Goal: Information Seeking & Learning: Learn about a topic

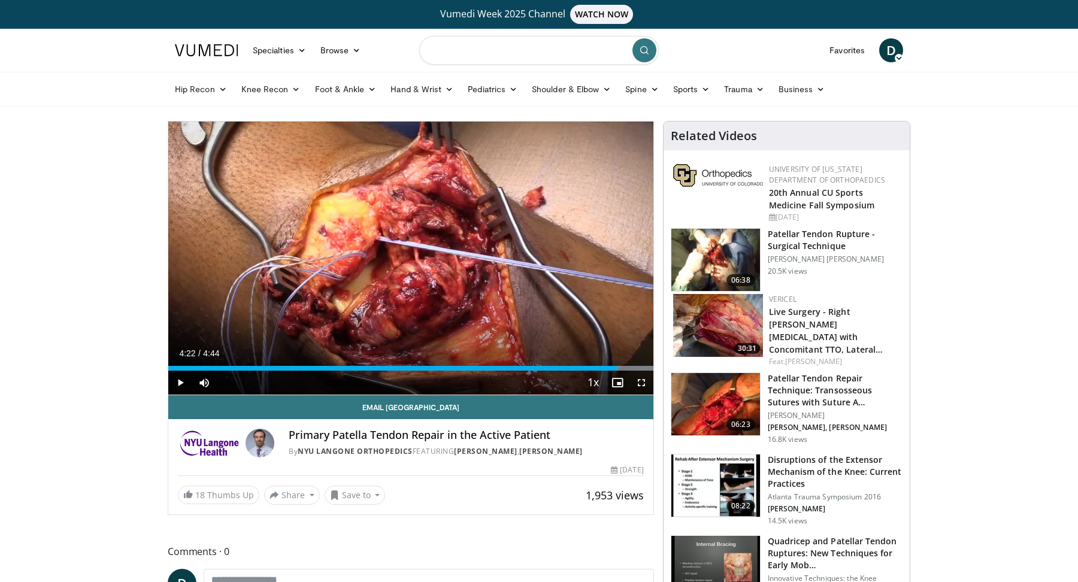
click at [530, 56] on input "Search topics, interventions" at bounding box center [538, 50] width 239 height 29
type input "**********"
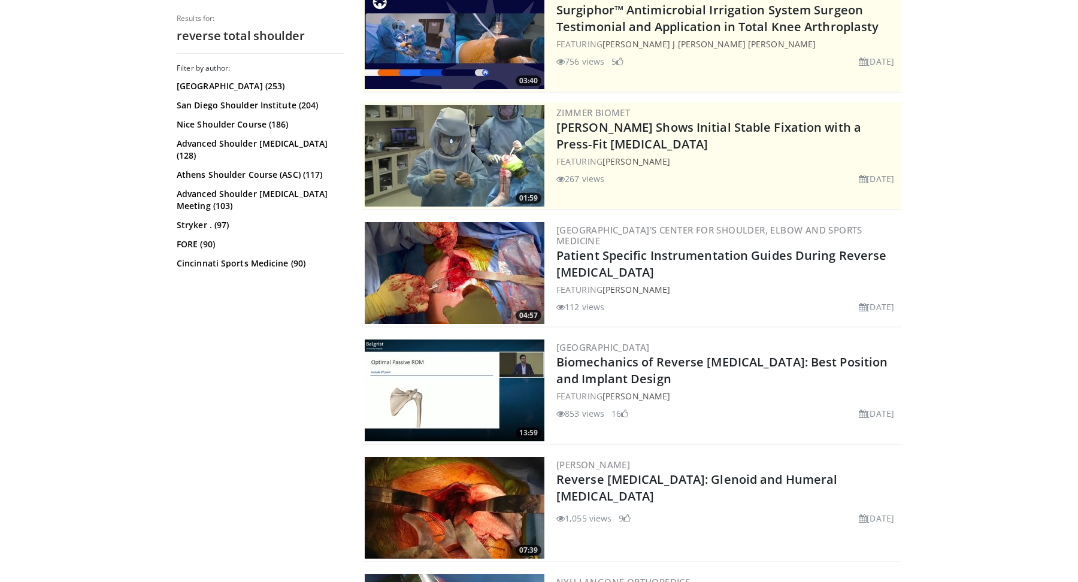
scroll to position [180, 0]
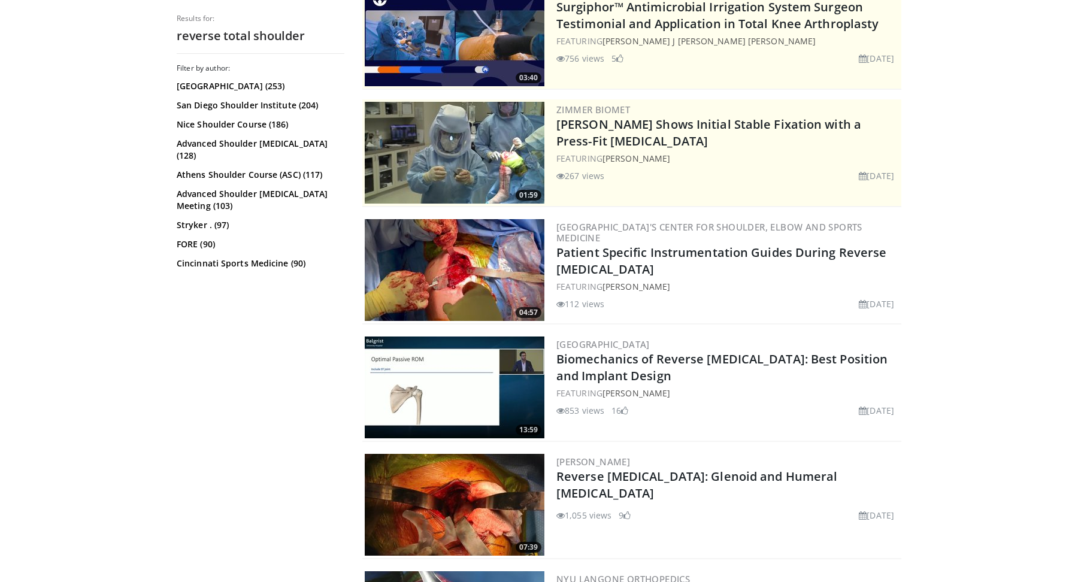
click at [416, 399] on img at bounding box center [455, 387] width 180 height 102
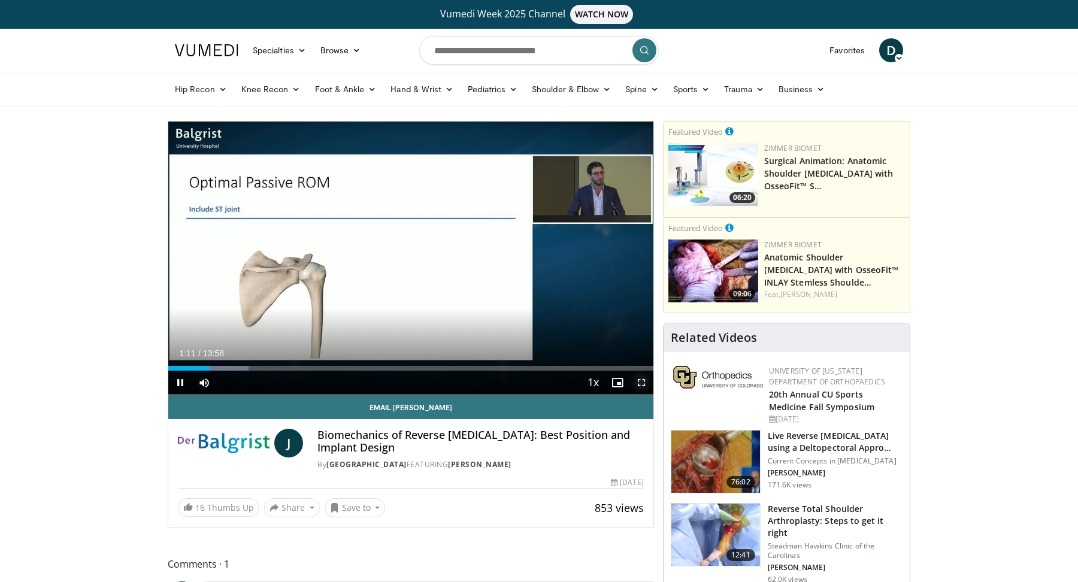
click at [638, 386] on span "Video Player" at bounding box center [641, 383] width 24 height 24
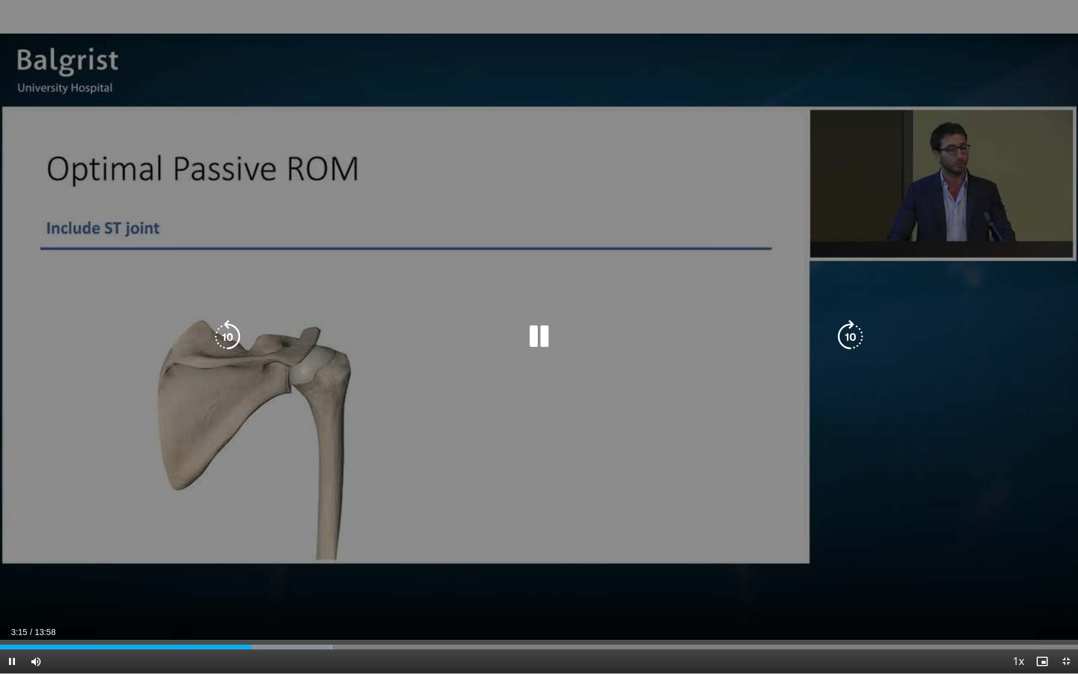
click at [225, 342] on icon "Video Player" at bounding box center [228, 337] width 34 height 34
click at [227, 338] on icon "Video Player" at bounding box center [228, 337] width 34 height 34
click at [229, 335] on icon "Video Player" at bounding box center [228, 337] width 34 height 34
click at [230, 334] on icon "Video Player" at bounding box center [228, 337] width 34 height 34
click at [532, 343] on icon "Video Player" at bounding box center [539, 337] width 34 height 34
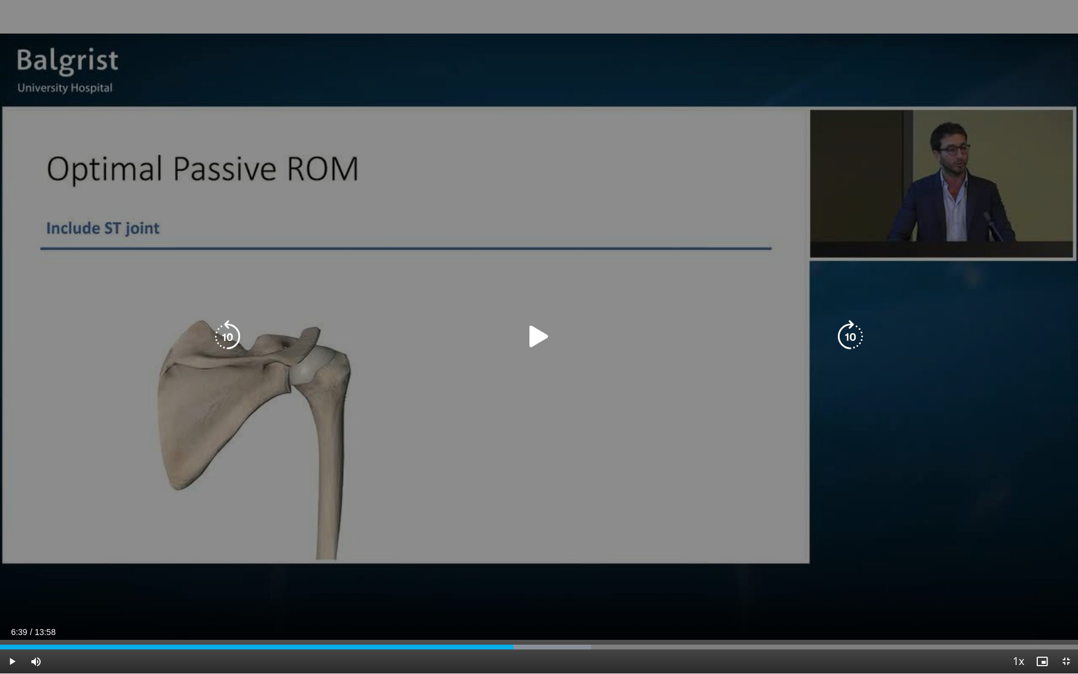
click at [550, 339] on icon "Video Player" at bounding box center [539, 337] width 34 height 34
click at [532, 341] on icon "Video Player" at bounding box center [539, 337] width 34 height 34
click at [580, 353] on div "20 seconds Tap to unmute" at bounding box center [539, 336] width 1078 height 673
click at [218, 344] on icon "Video Player" at bounding box center [228, 337] width 34 height 34
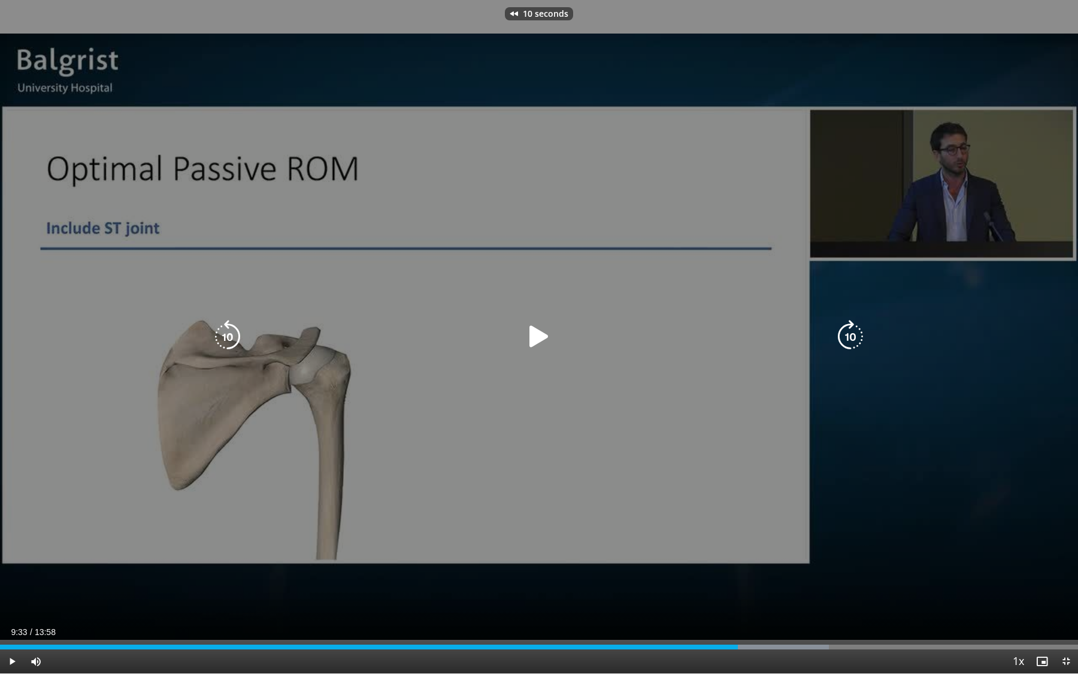
click at [220, 341] on icon "Video Player" at bounding box center [228, 337] width 34 height 34
click at [532, 336] on icon "Video Player" at bounding box center [539, 337] width 34 height 34
click at [223, 336] on icon "Video Player" at bounding box center [228, 337] width 34 height 34
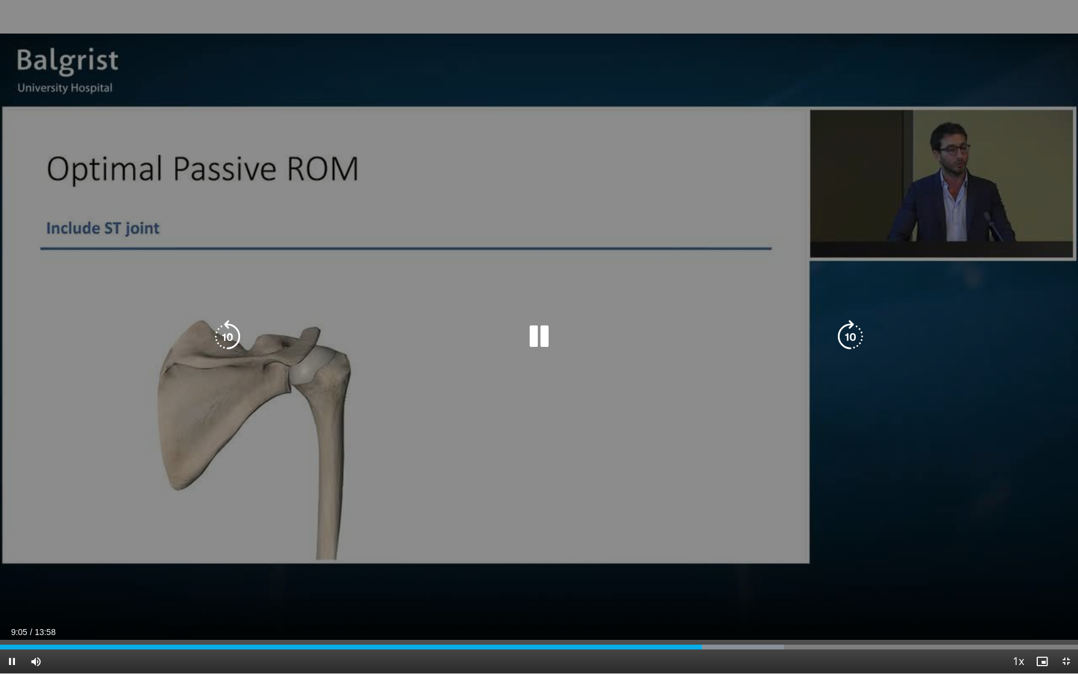
click at [237, 330] on icon "Video Player" at bounding box center [228, 337] width 34 height 34
click at [236, 329] on icon "Video Player" at bounding box center [228, 337] width 34 height 34
click at [236, 331] on icon "Video Player" at bounding box center [228, 337] width 34 height 34
click at [235, 331] on icon "Video Player" at bounding box center [228, 337] width 34 height 34
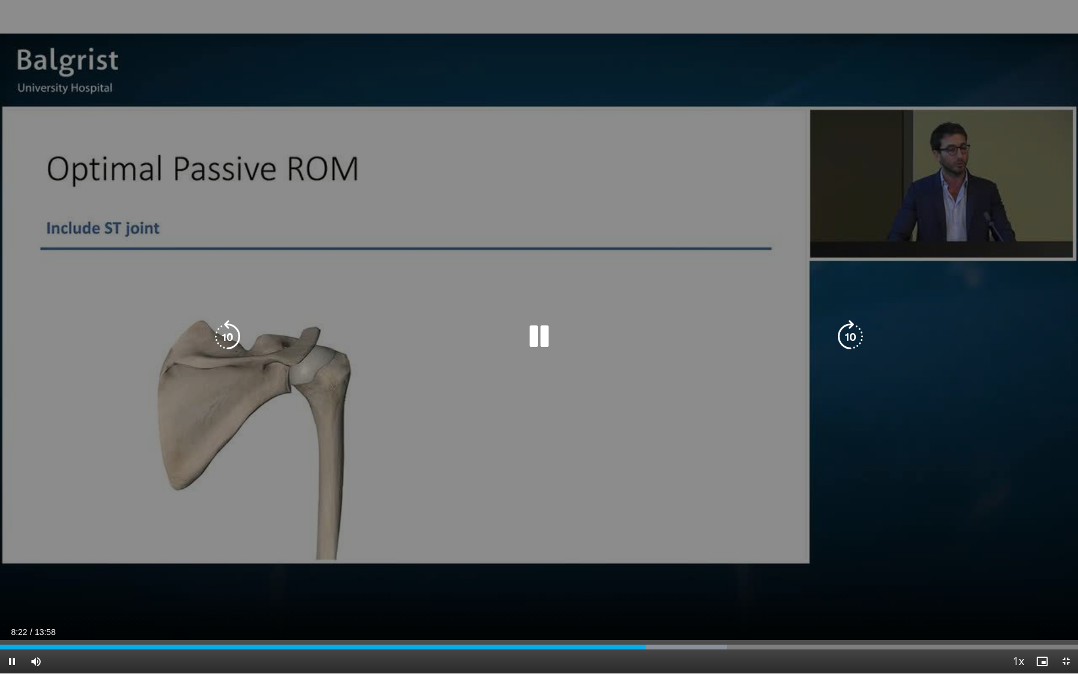
click at [238, 321] on icon "Video Player" at bounding box center [228, 337] width 34 height 34
click at [224, 349] on icon "Video Player" at bounding box center [228, 337] width 34 height 34
click at [537, 336] on icon "Video Player" at bounding box center [539, 337] width 34 height 34
click at [530, 339] on icon "Video Player" at bounding box center [539, 337] width 34 height 34
click at [505, 336] on div "Video Player" at bounding box center [539, 336] width 647 height 24
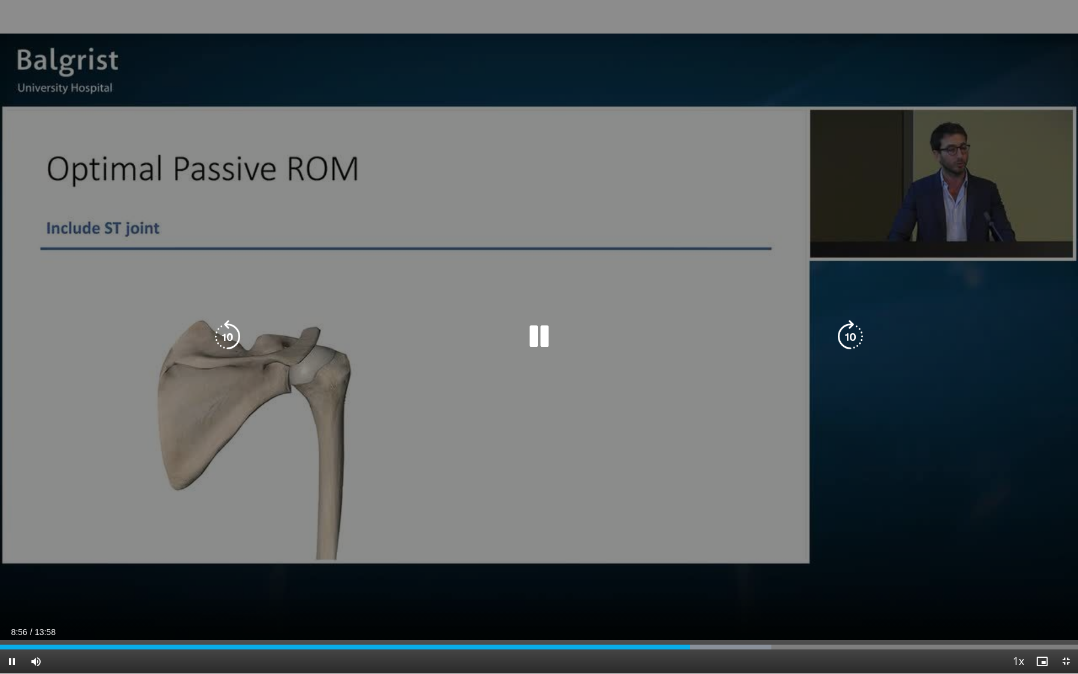
click at [538, 325] on icon "Video Player" at bounding box center [539, 337] width 34 height 34
click at [535, 339] on icon "Video Player" at bounding box center [539, 337] width 34 height 34
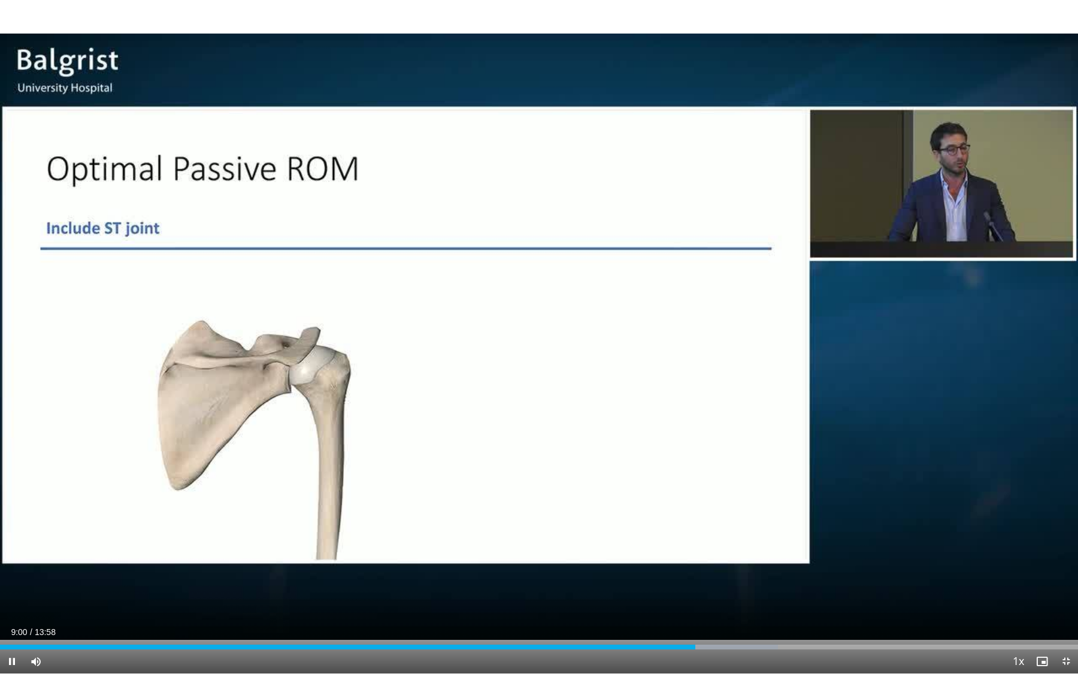
click at [535, 339] on div "20 seconds Tap to unmute" at bounding box center [539, 336] width 1078 height 673
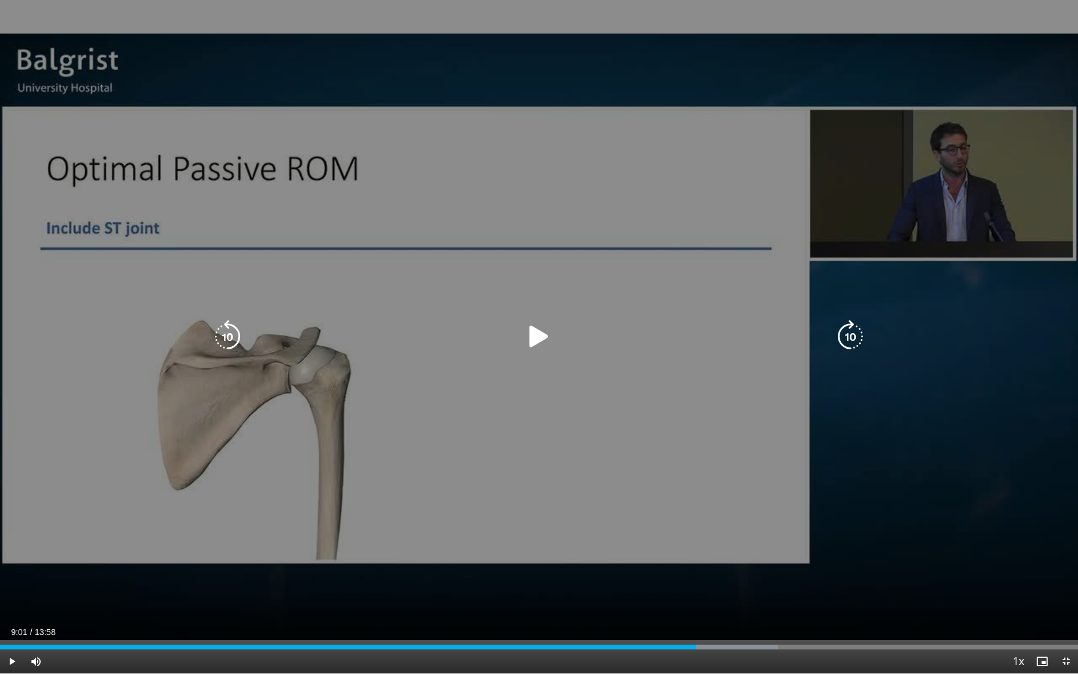
click at [539, 315] on div "20 seconds Tap to unmute" at bounding box center [539, 336] width 1078 height 673
click at [537, 351] on icon "Video Player" at bounding box center [539, 337] width 34 height 34
click at [536, 339] on icon "Video Player" at bounding box center [539, 337] width 34 height 34
click at [546, 342] on icon "Video Player" at bounding box center [539, 337] width 34 height 34
click at [541, 329] on icon "Video Player" at bounding box center [539, 337] width 34 height 34
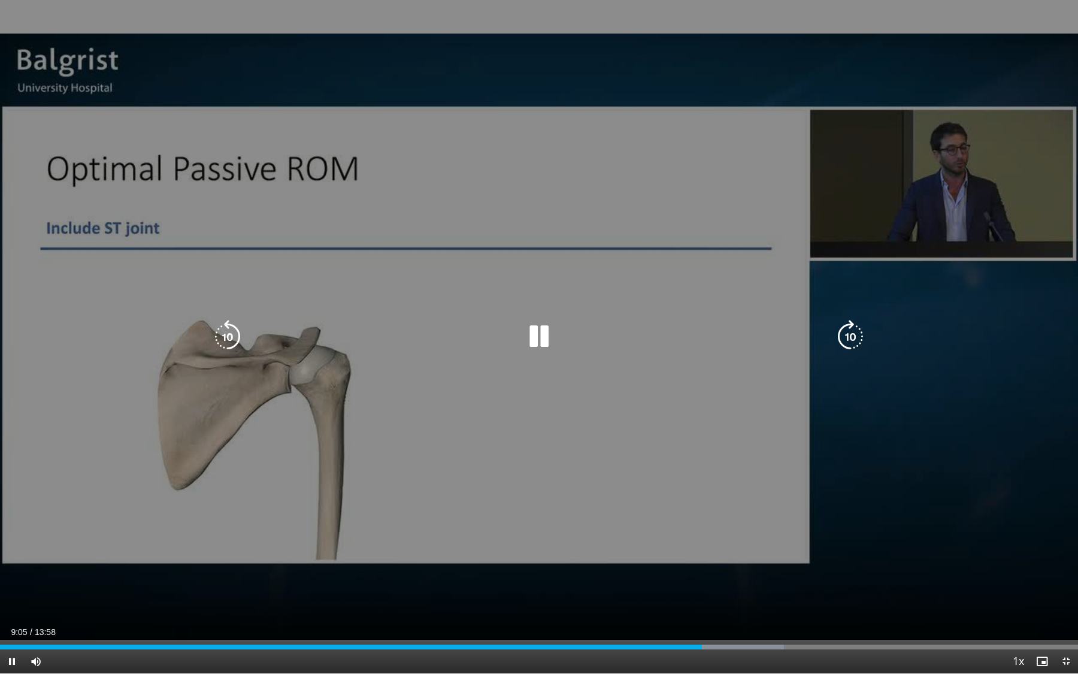
click at [541, 329] on icon "Video Player" at bounding box center [539, 337] width 34 height 34
click at [539, 343] on icon "Video Player" at bounding box center [539, 337] width 34 height 34
click at [557, 342] on div "Video Player" at bounding box center [539, 336] width 647 height 24
click at [529, 329] on icon "Video Player" at bounding box center [539, 337] width 34 height 34
click at [223, 333] on icon "Video Player" at bounding box center [228, 337] width 34 height 34
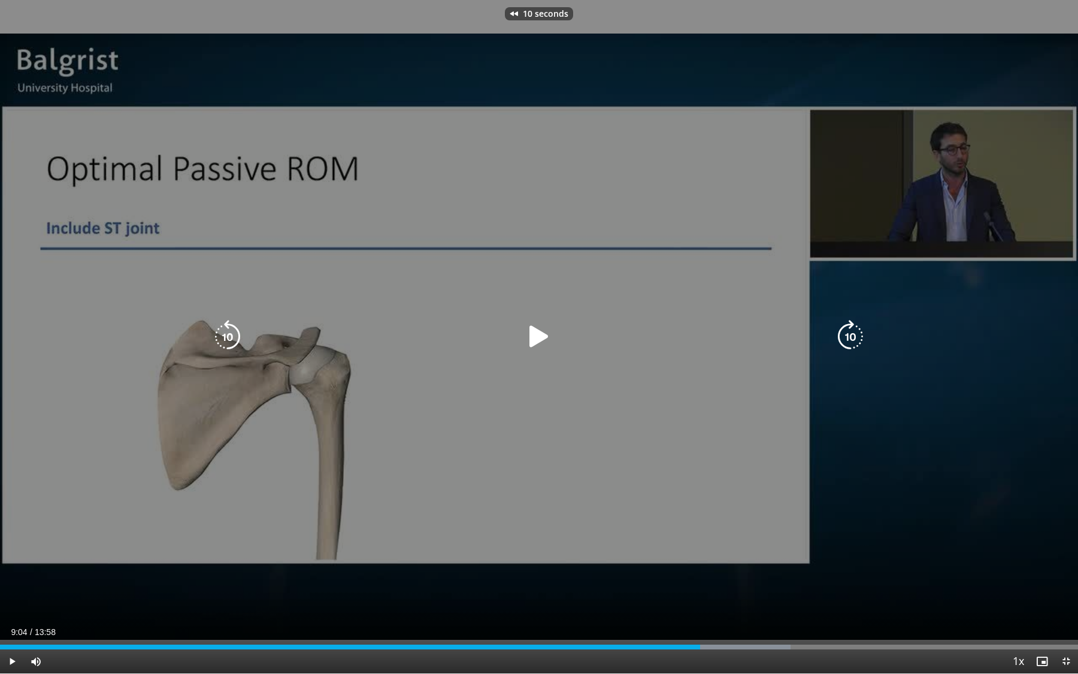
click at [544, 339] on icon "Video Player" at bounding box center [539, 337] width 34 height 34
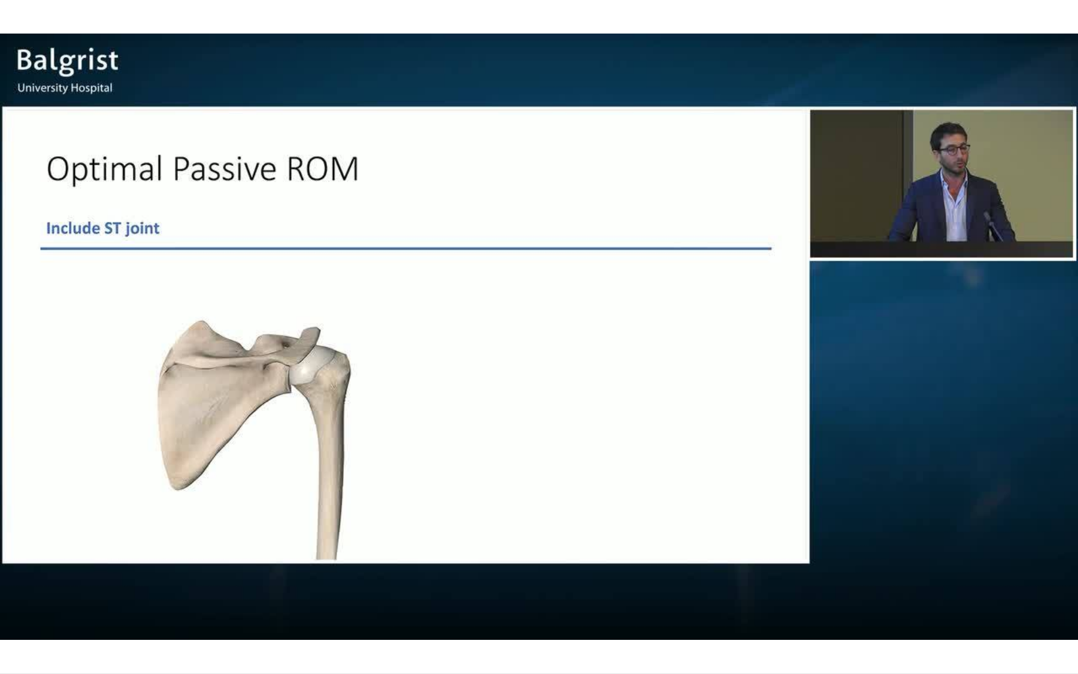
click at [542, 332] on div "10 seconds Tap to unmute" at bounding box center [539, 336] width 1078 height 673
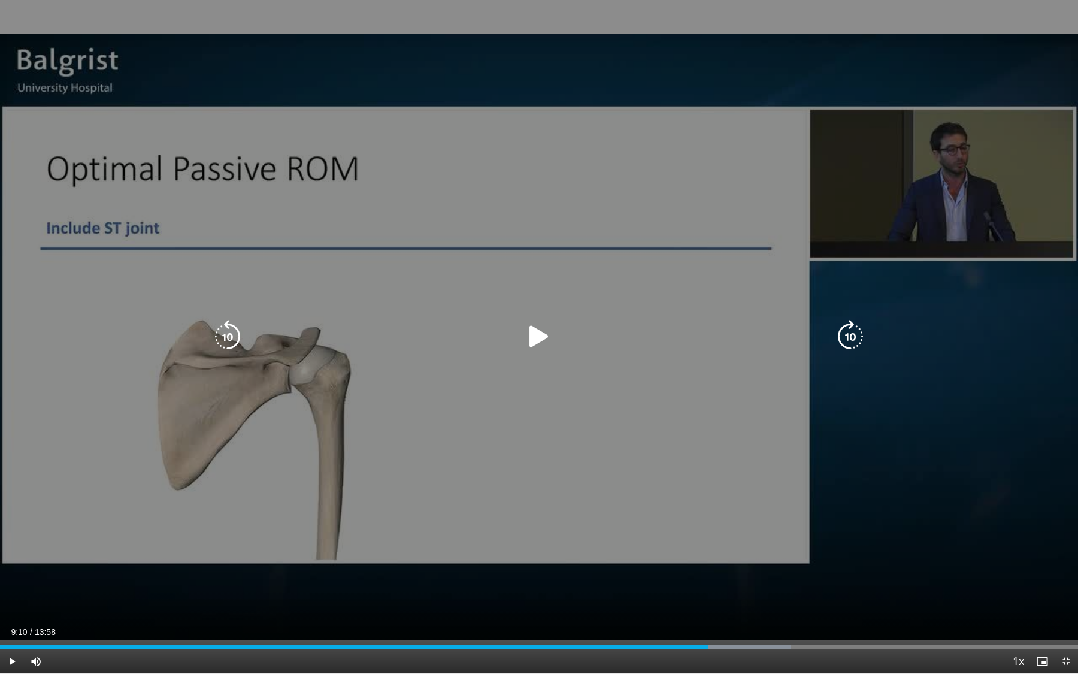
click at [540, 332] on icon "Video Player" at bounding box center [539, 337] width 34 height 34
click at [536, 347] on icon "Video Player" at bounding box center [539, 337] width 34 height 34
click at [228, 346] on icon "Video Player" at bounding box center [228, 337] width 34 height 34
click at [548, 346] on icon "Video Player" at bounding box center [539, 337] width 34 height 34
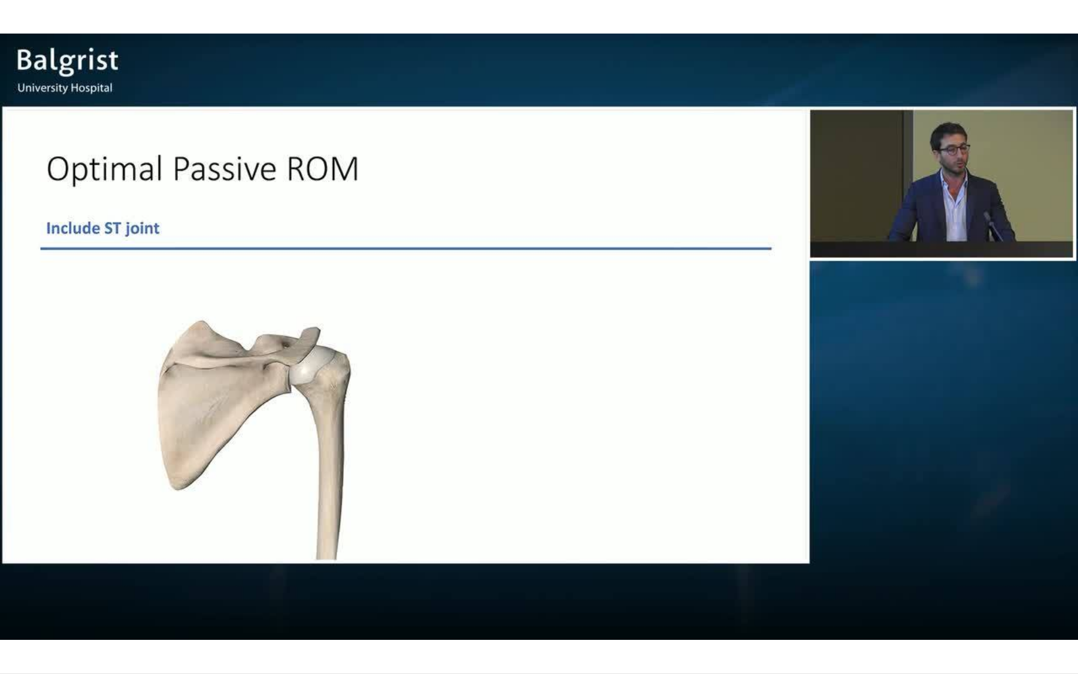
click at [547, 345] on div "10 seconds Tap to unmute" at bounding box center [539, 336] width 1078 height 673
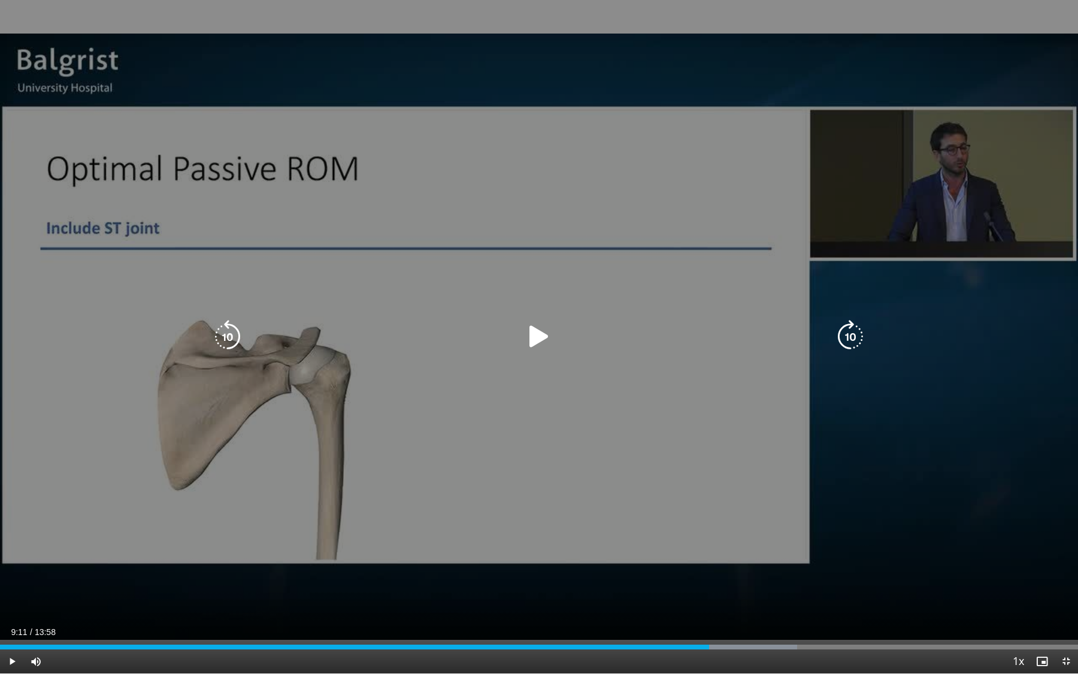
click at [538, 341] on icon "Video Player" at bounding box center [539, 337] width 34 height 34
click at [529, 335] on icon "Video Player" at bounding box center [539, 337] width 34 height 34
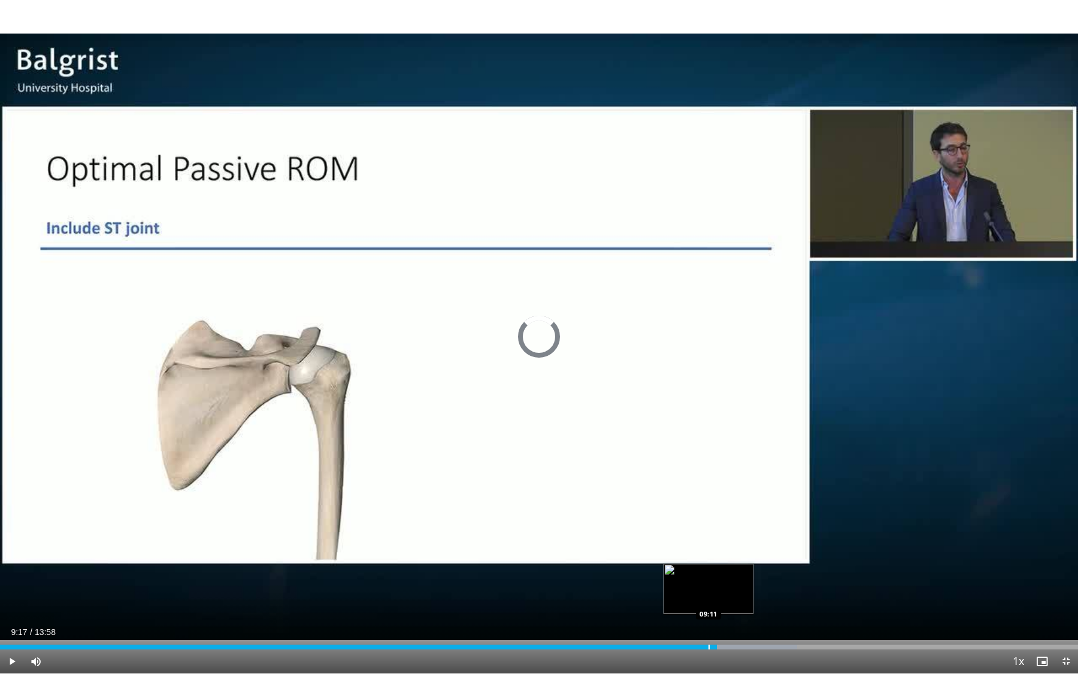
click at [708, 581] on div "Progress Bar" at bounding box center [708, 646] width 1 height 5
click at [721, 581] on div "Current Time 9:11 / Duration 13:58 Play Skip Backward Skip Forward Mute Loaded …" at bounding box center [539, 661] width 1078 height 24
click at [736, 581] on div "Current Time 9:11 / Duration 13:58 Play Skip Backward Skip Forward Mute Loaded …" at bounding box center [539, 661] width 1078 height 24
click at [734, 581] on div "Progress Bar" at bounding box center [736, 646] width 122 height 5
click at [710, 581] on div "Progress Bar" at bounding box center [710, 646] width 1 height 5
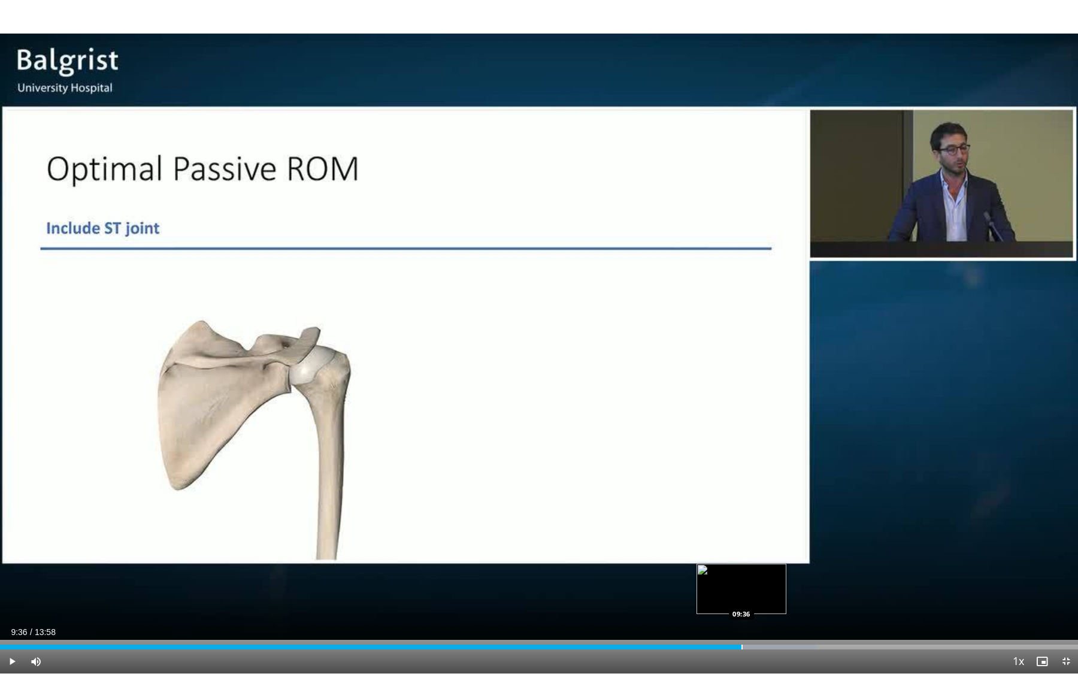
click at [741, 581] on div "Progress Bar" at bounding box center [741, 646] width 1 height 5
click at [714, 581] on div "Progress Bar" at bounding box center [714, 646] width 1 height 5
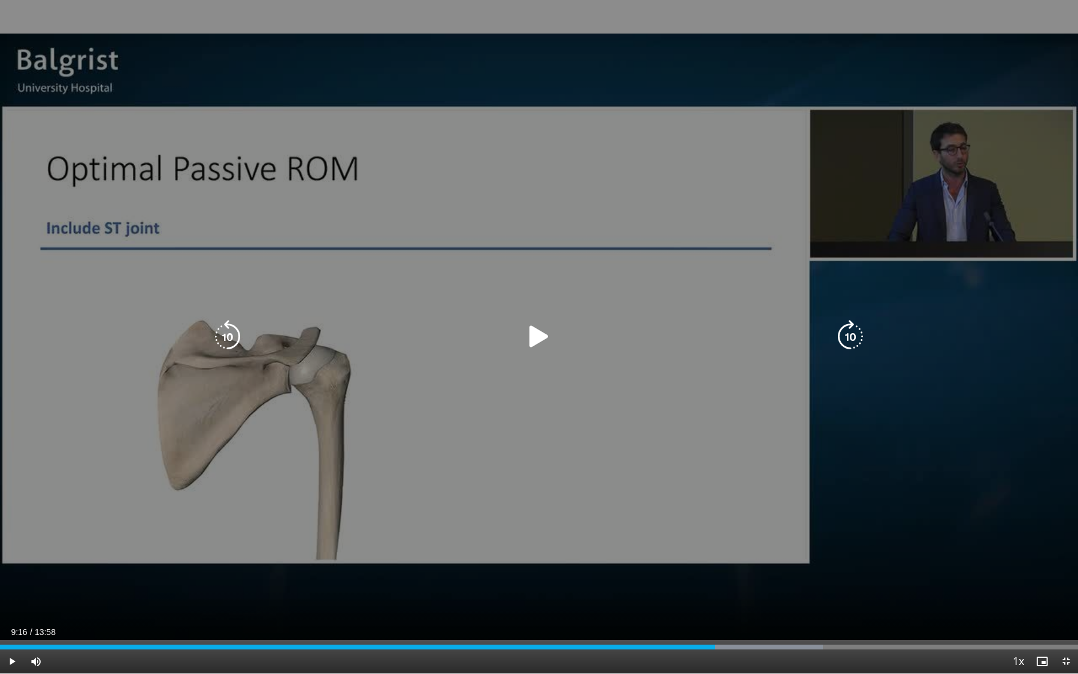
click at [533, 335] on icon "Video Player" at bounding box center [539, 337] width 34 height 34
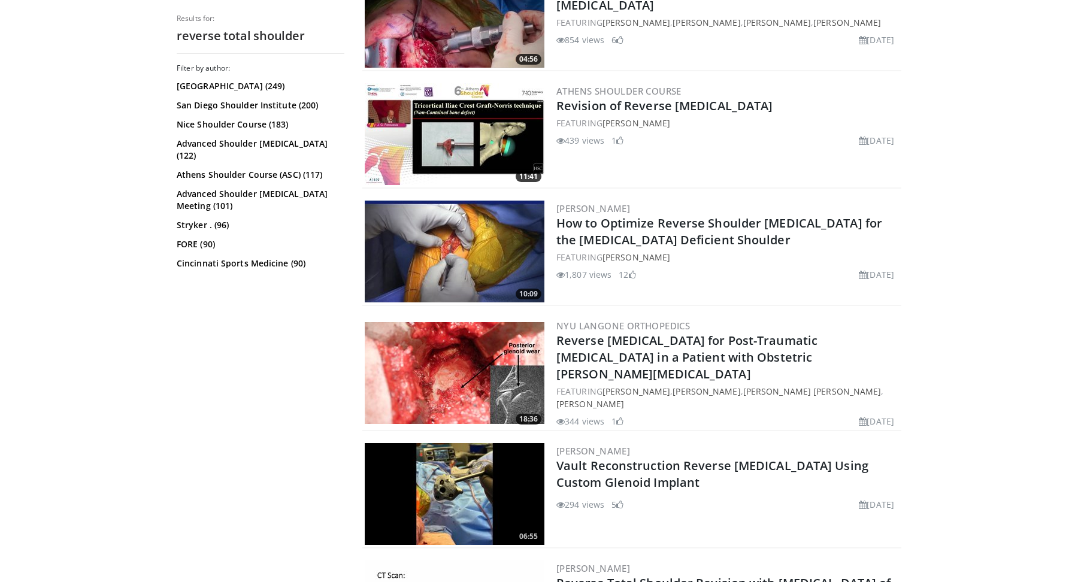
scroll to position [1028, 0]
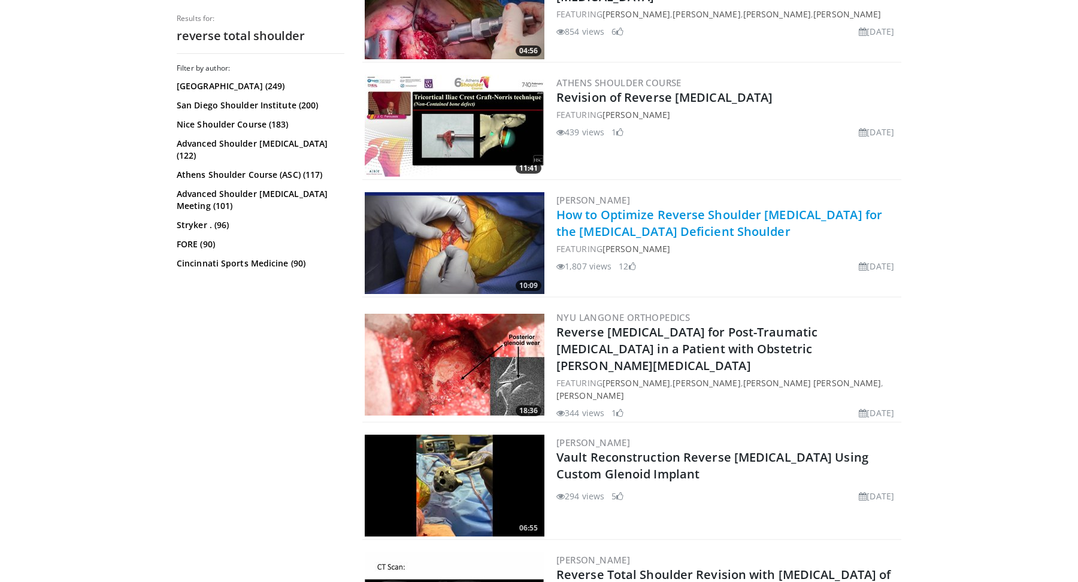
click at [635, 227] on link "How to Optimize Reverse Shoulder [MEDICAL_DATA] for the [MEDICAL_DATA] Deficien…" at bounding box center [719, 223] width 326 height 33
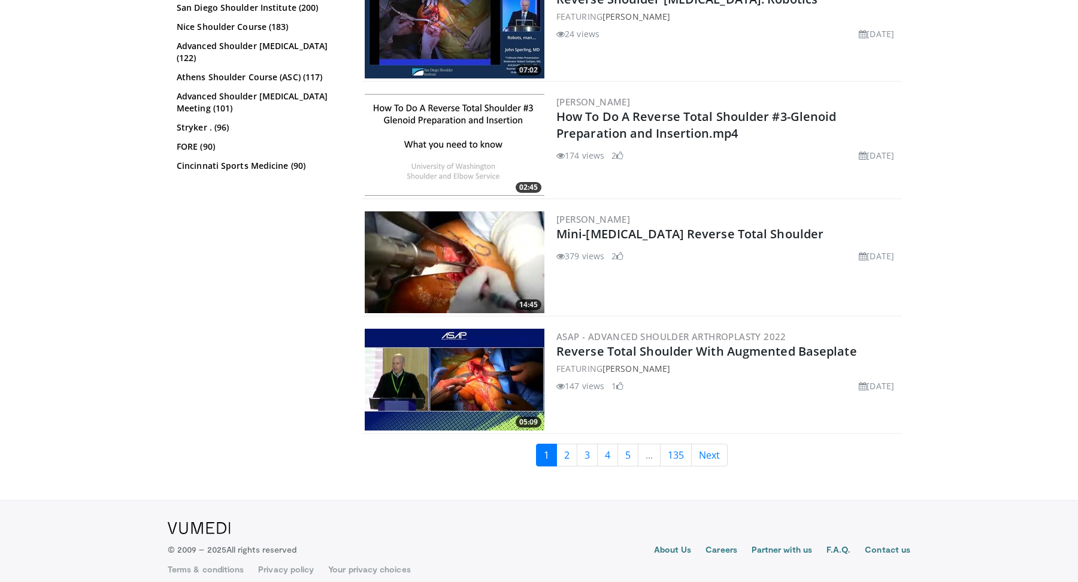
scroll to position [2660, 0]
click at [567, 443] on link "2" at bounding box center [566, 454] width 21 height 23
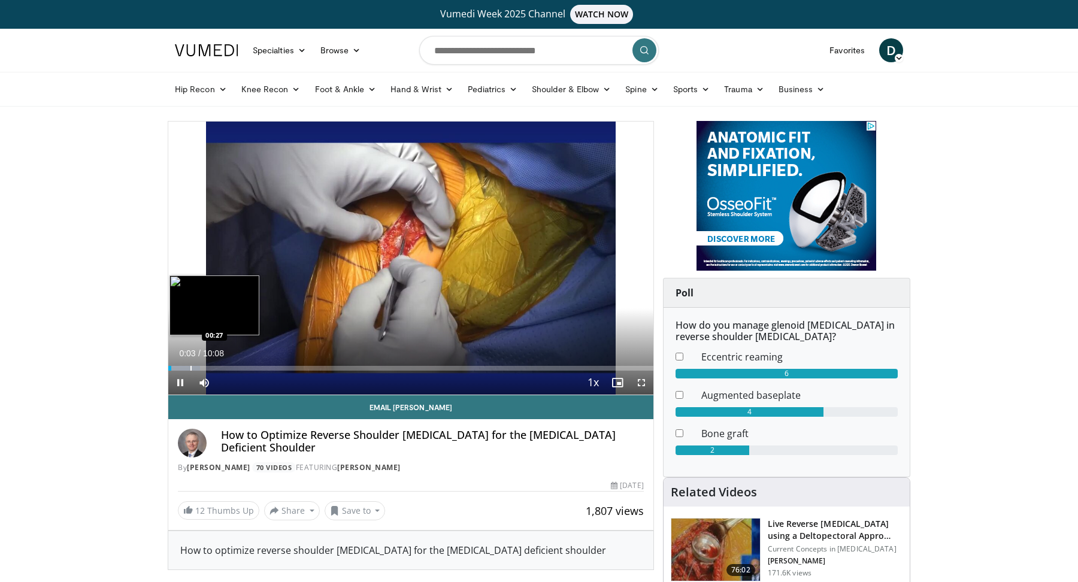
click at [190, 366] on div "Progress Bar" at bounding box center [190, 368] width 1 height 5
click at [222, 361] on div "Loaded : 14.75% 00:28 01:07" at bounding box center [410, 364] width 485 height 11
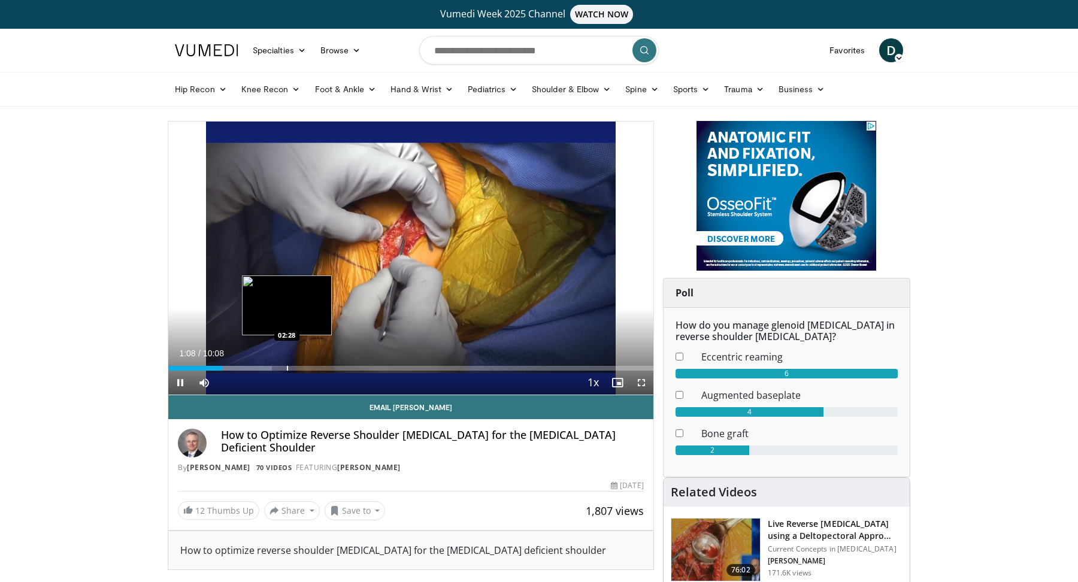
click at [287, 368] on div "Progress Bar" at bounding box center [287, 368] width 1 height 5
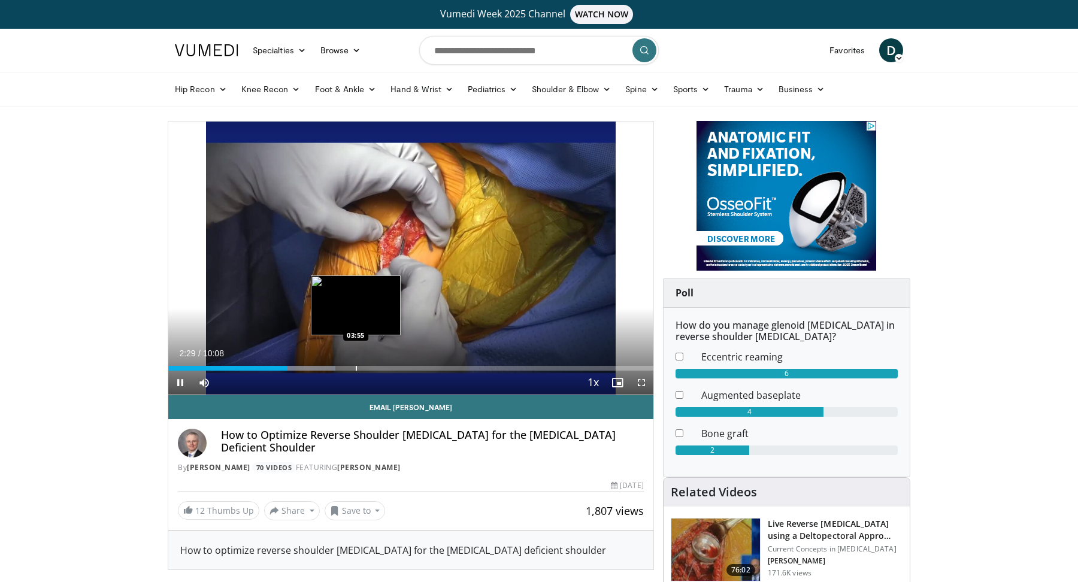
click at [356, 363] on div "Loaded : 34.43% 02:29 03:55" at bounding box center [410, 364] width 485 height 11
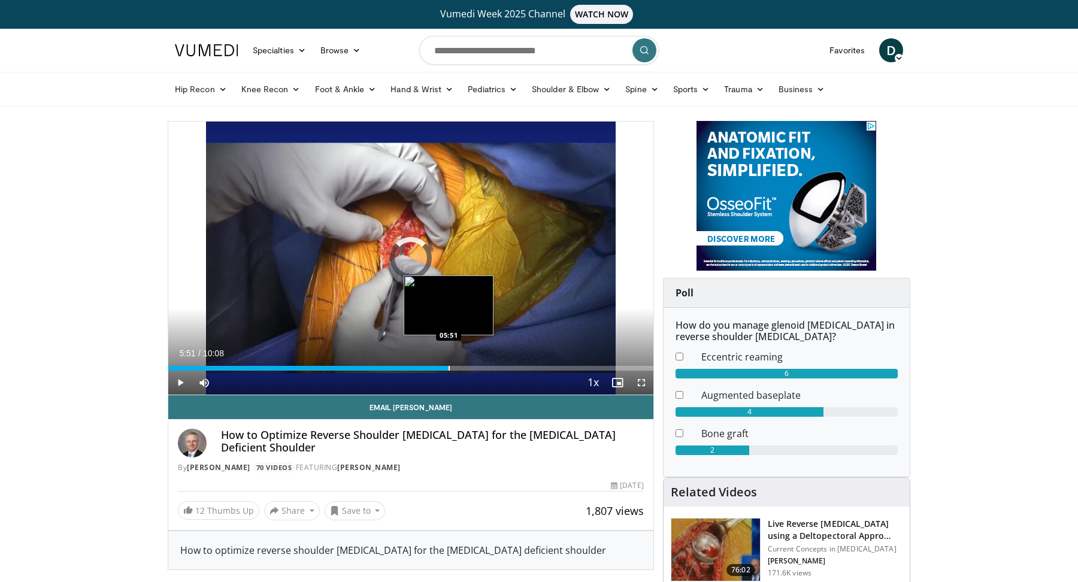
click at [448, 362] on div "Loaded : 50.83% 05:51 05:51" at bounding box center [410, 364] width 485 height 11
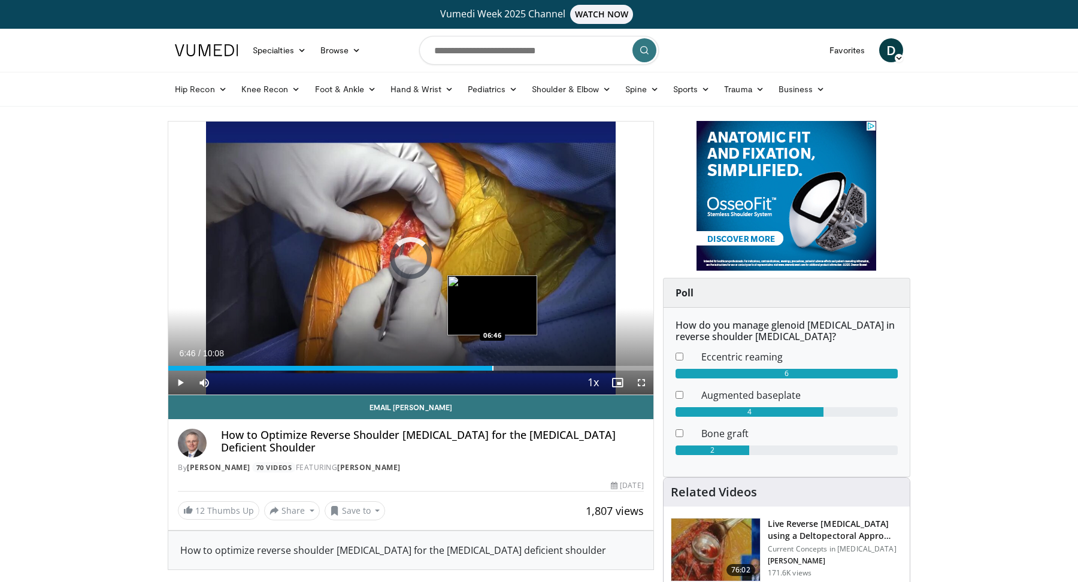
click at [492, 363] on div "Loaded : 60.77% 05:52 06:46" at bounding box center [410, 364] width 485 height 11
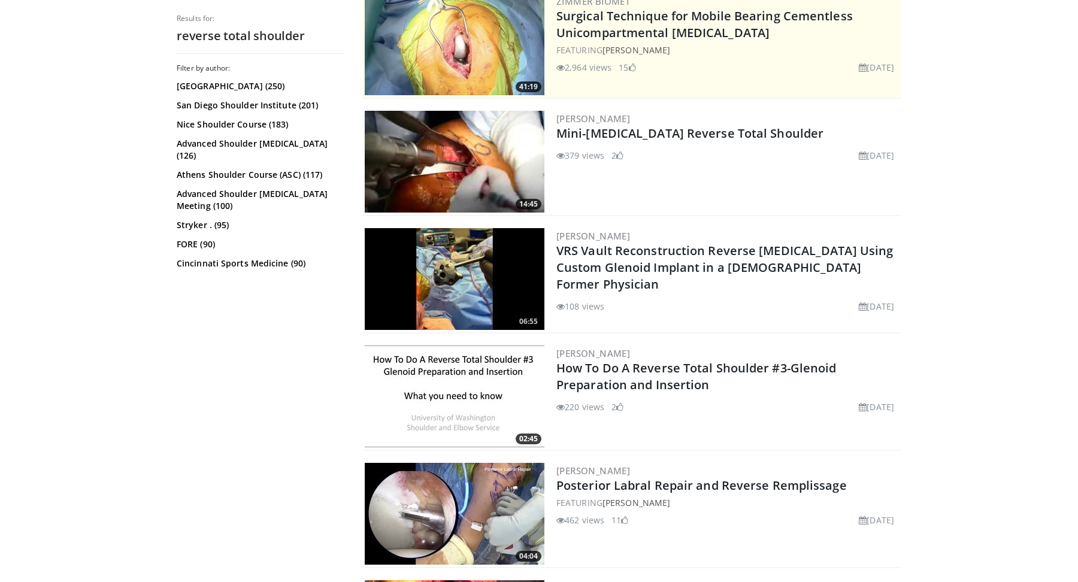
scroll to position [298, 0]
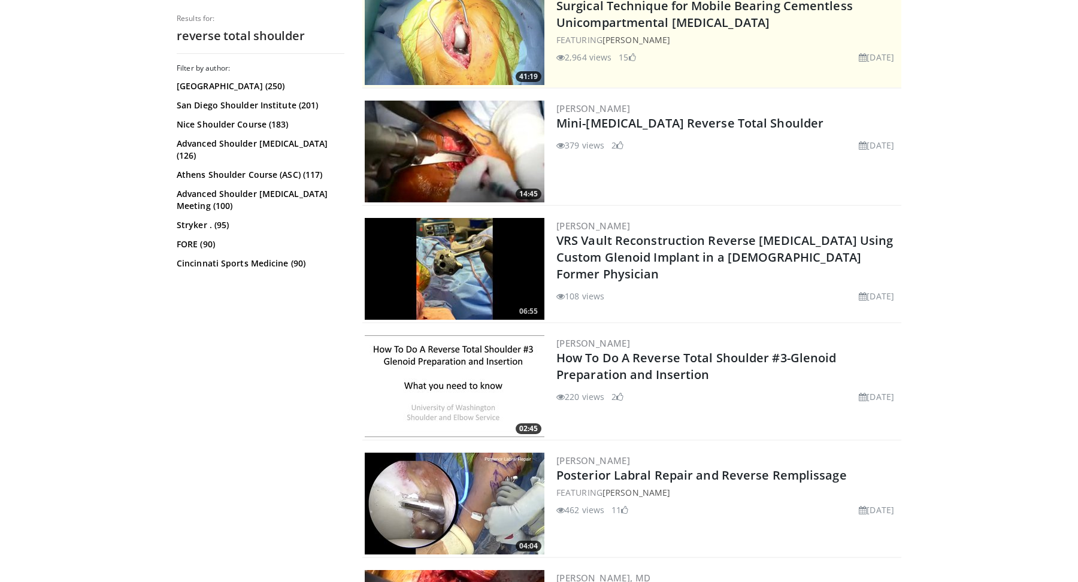
click at [545, 359] on div "02:45 [PERSON_NAME] How To Do A Reverse Total Shoulder #3-Glenoid Preparation a…" at bounding box center [631, 387] width 539 height 108
click at [573, 360] on link "How To Do A Reverse Total Shoulder #3-Glenoid Preparation and Insertion" at bounding box center [696, 366] width 280 height 33
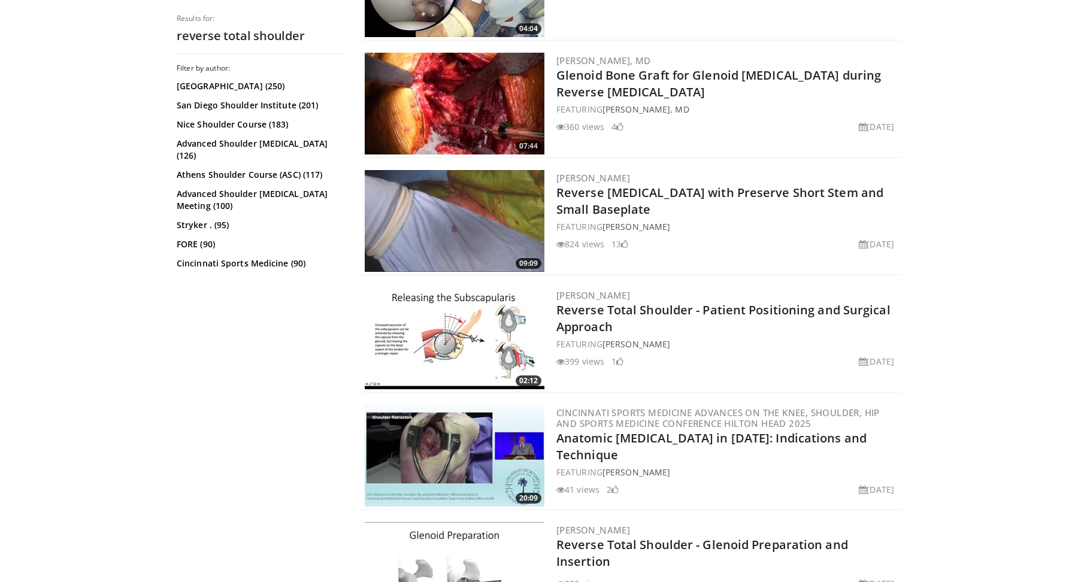
scroll to position [821, 0]
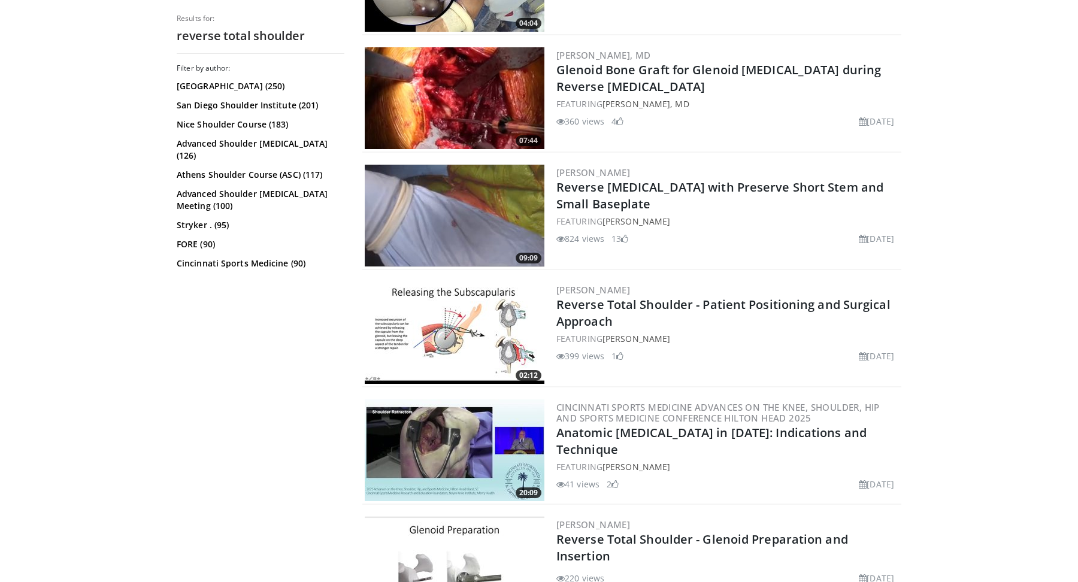
click at [634, 311] on h2 "Reverse Total Shoulder - Patient Positioning and Surgical Approach" at bounding box center [727, 313] width 342 height 34
click at [631, 302] on link "Reverse Total Shoulder - Patient Positioning and Surgical Approach" at bounding box center [723, 312] width 334 height 33
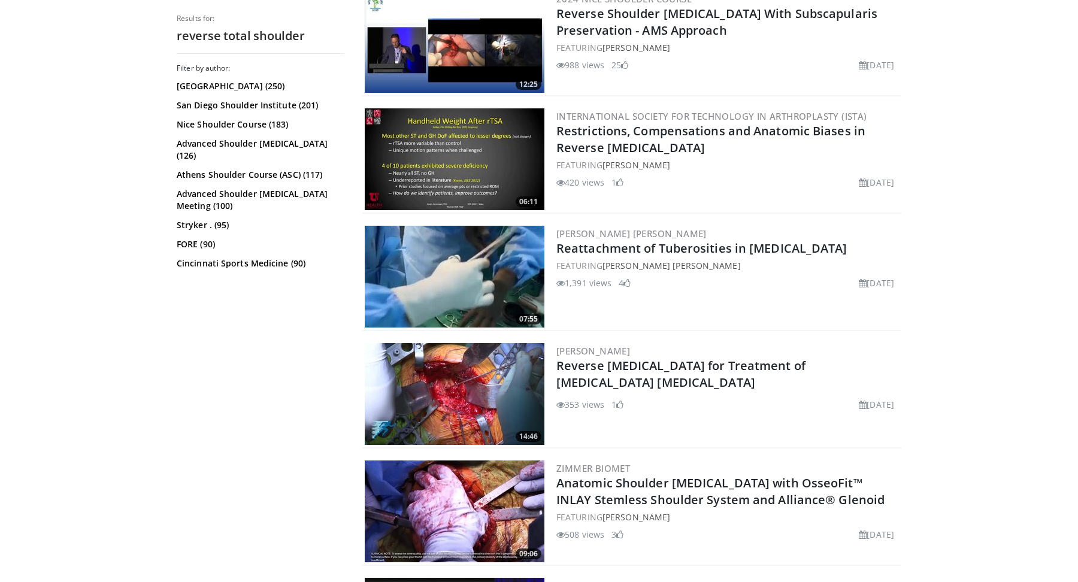
scroll to position [2416, 0]
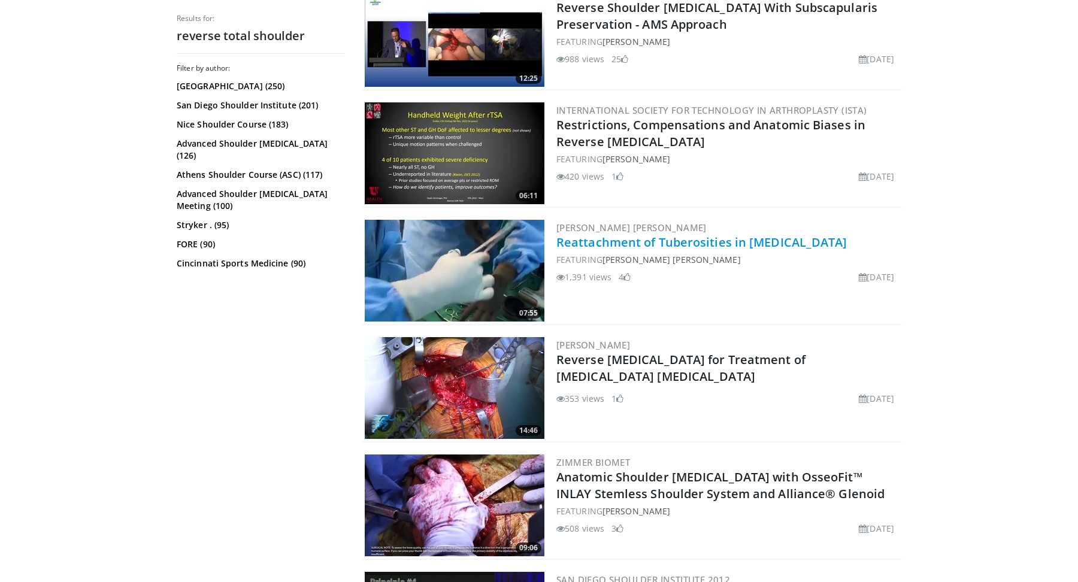
click at [609, 246] on link "Reattachment of Tuberosities in Reverse Shoulder Replacement" at bounding box center [701, 242] width 291 height 16
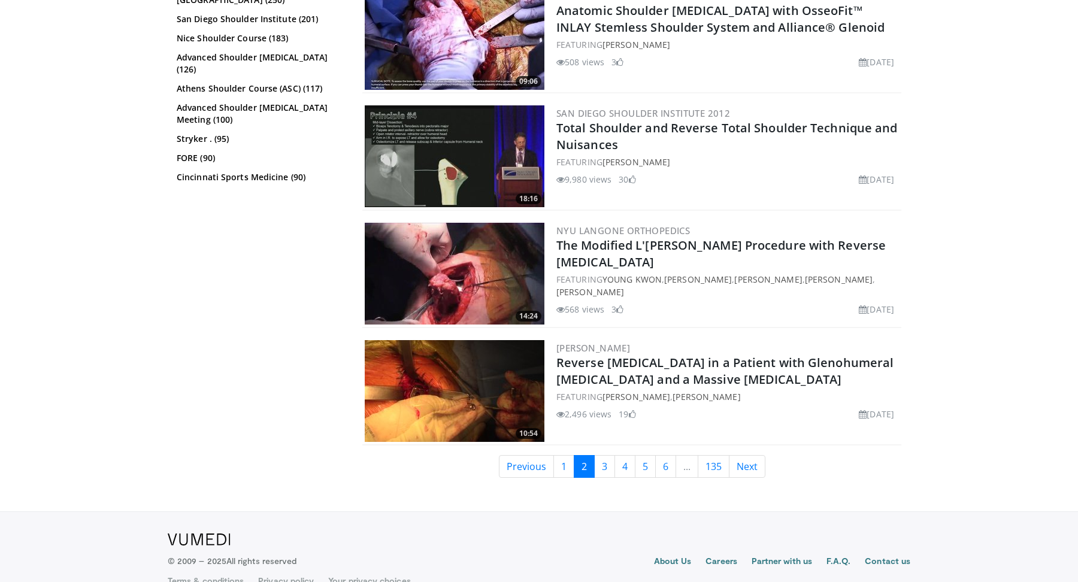
scroll to position [2887, 0]
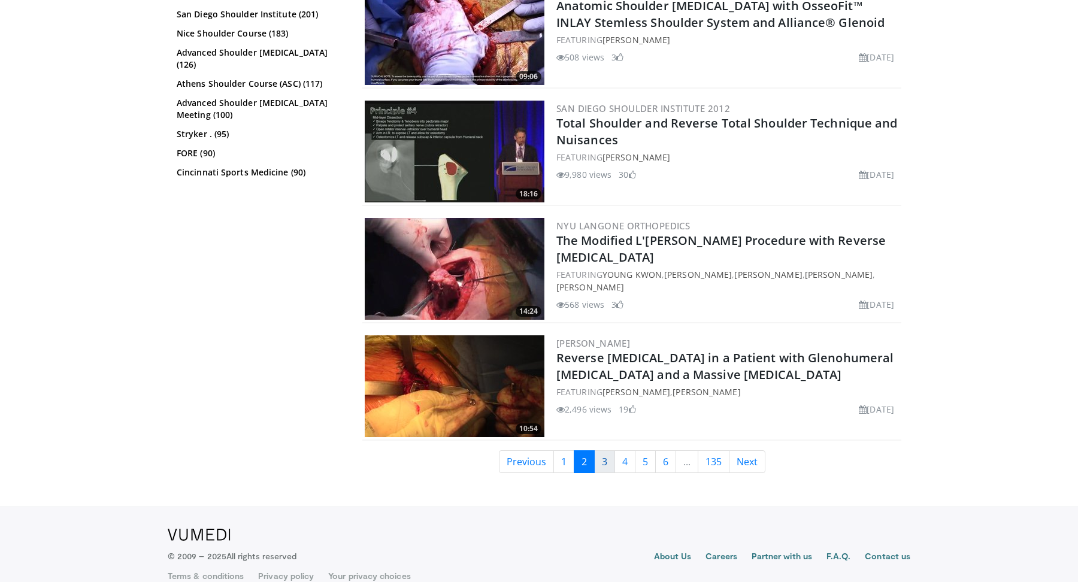
click at [600, 460] on link "3" at bounding box center [604, 461] width 21 height 23
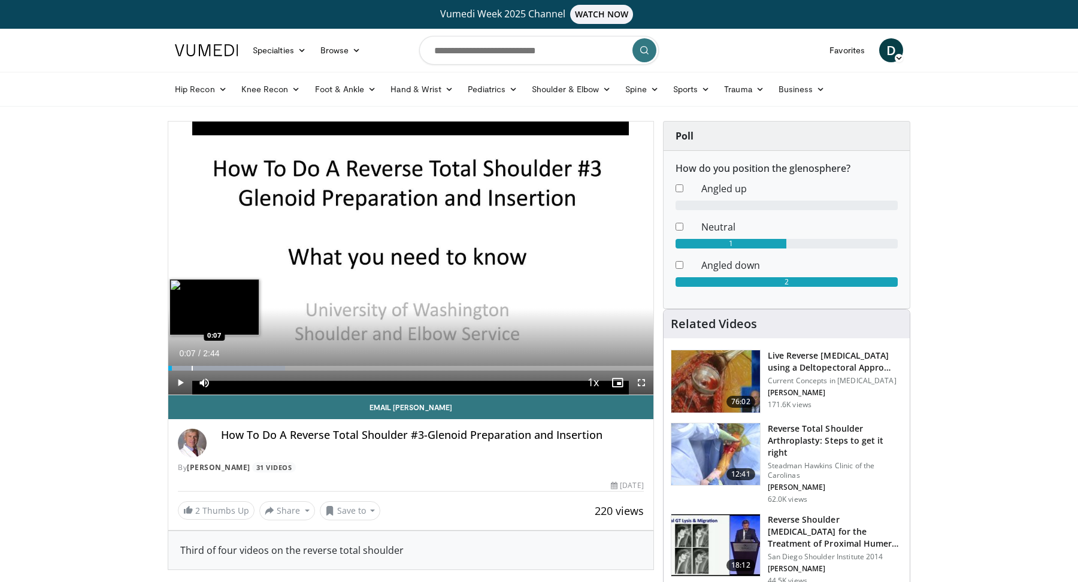
click at [192, 368] on div "Progress Bar" at bounding box center [192, 368] width 1 height 5
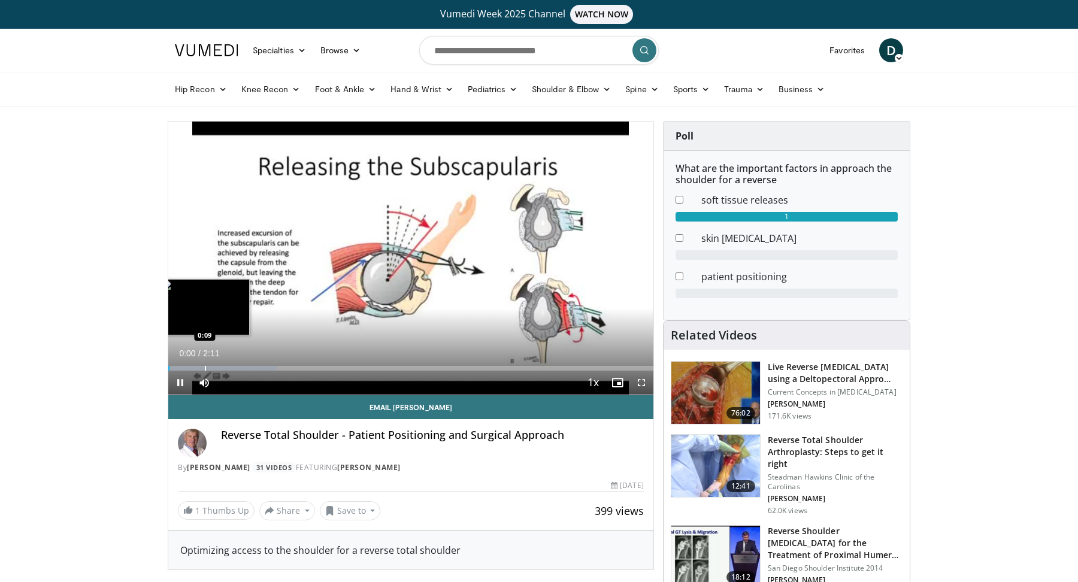
click at [205, 368] on div "Progress Bar" at bounding box center [205, 368] width 1 height 5
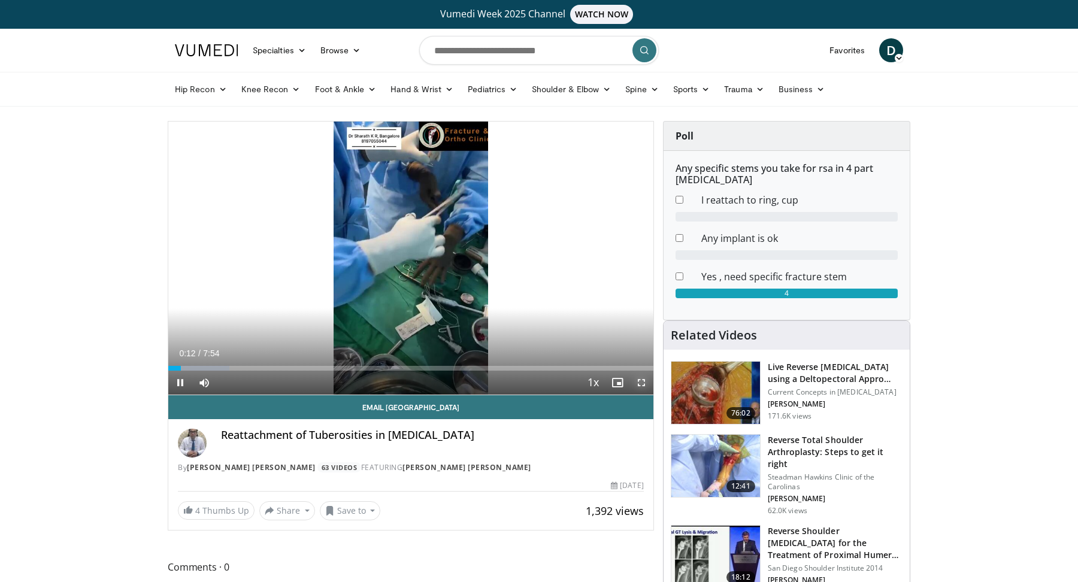
click at [641, 389] on span "Video Player" at bounding box center [641, 383] width 24 height 24
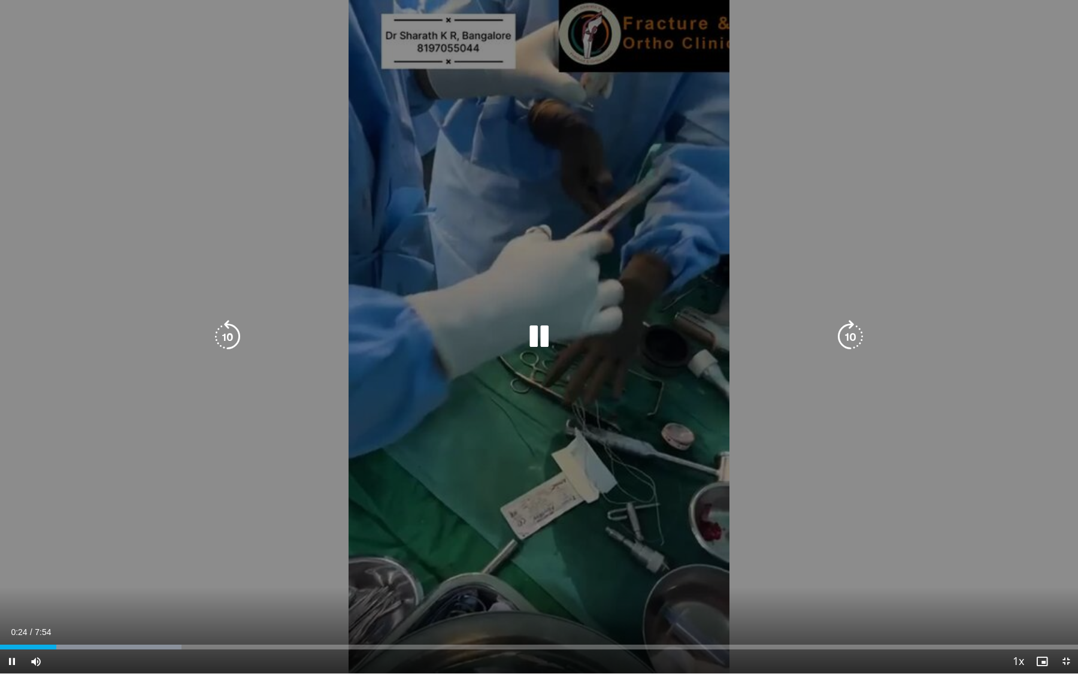
click at [192, 234] on div "10 seconds Tap to unmute" at bounding box center [539, 336] width 1078 height 673
click at [218, 240] on div "10 seconds Tap to unmute" at bounding box center [539, 336] width 1078 height 673
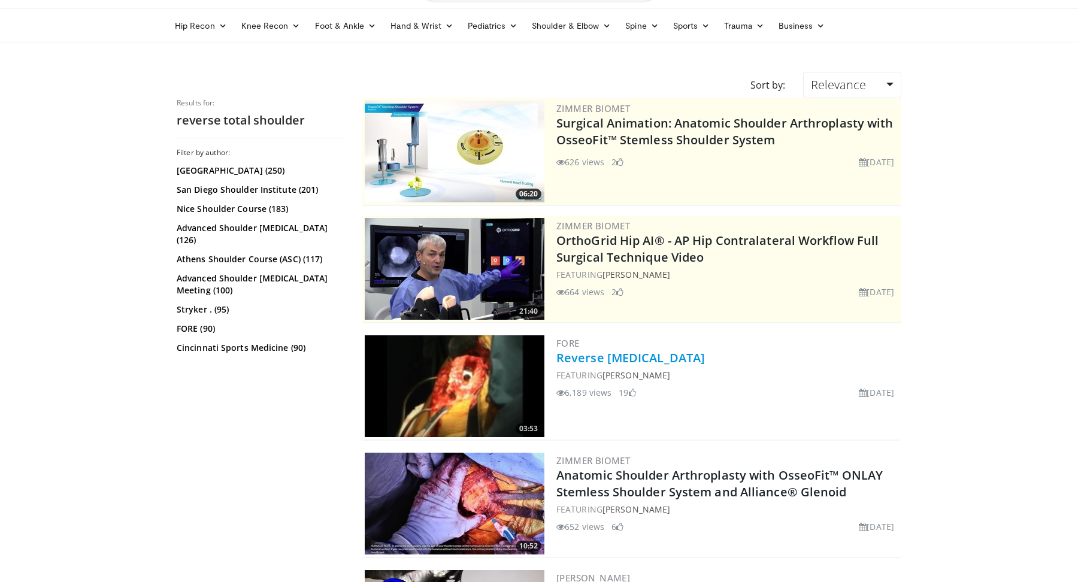
scroll to position [67, 0]
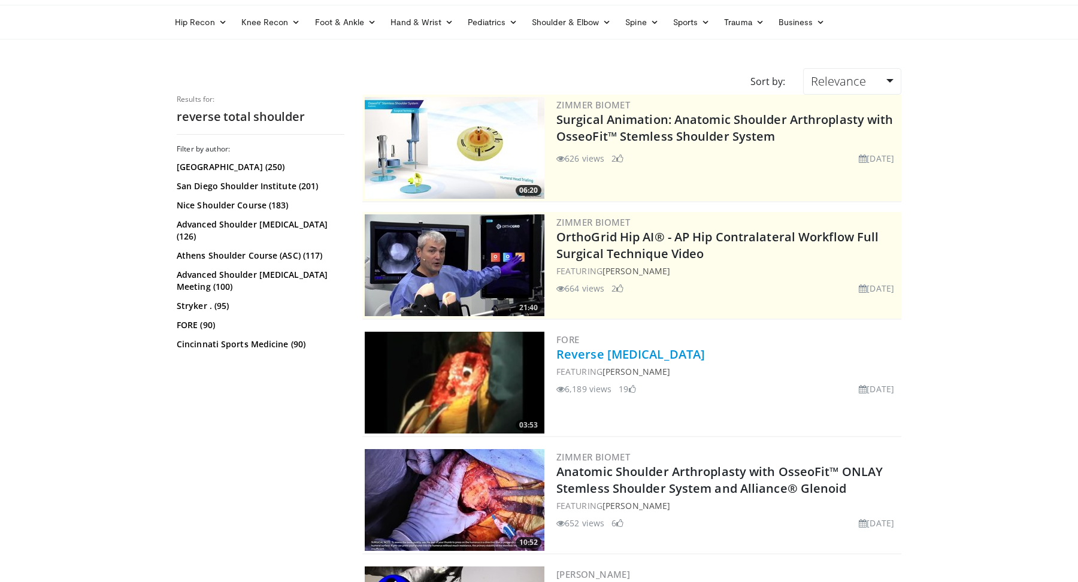
click at [593, 356] on link "Reverse [MEDICAL_DATA]" at bounding box center [630, 354] width 148 height 16
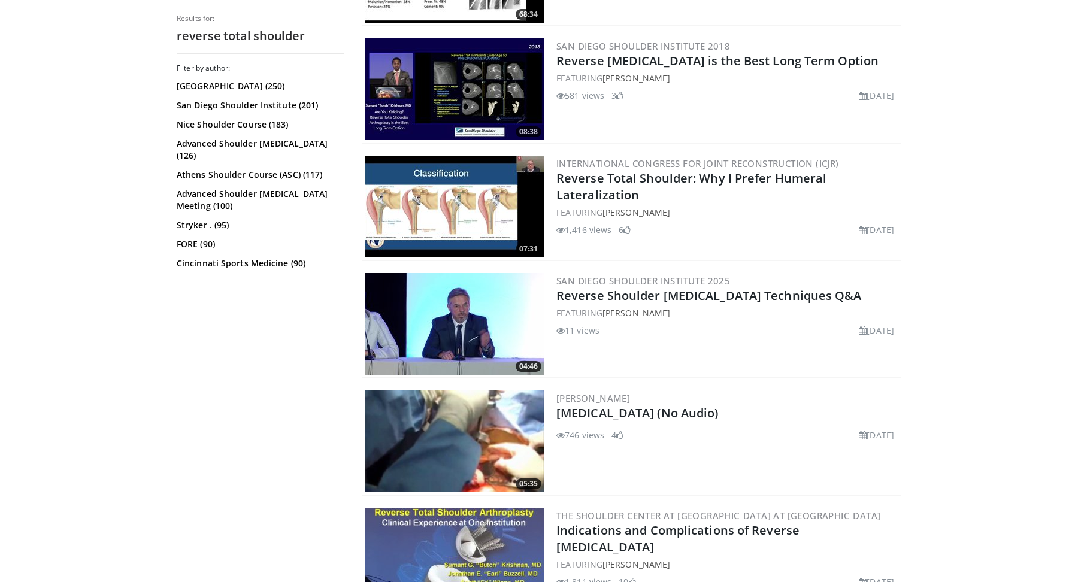
scroll to position [1887, 0]
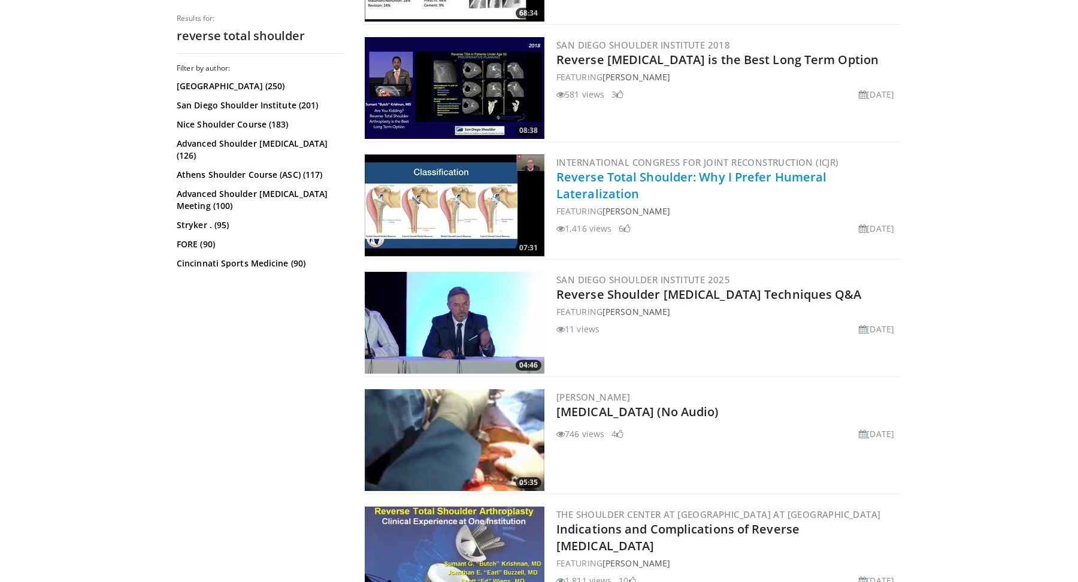
click at [598, 192] on link "Reverse Total Shoulder: Why I Prefer Humeral Lateralization" at bounding box center [691, 185] width 270 height 33
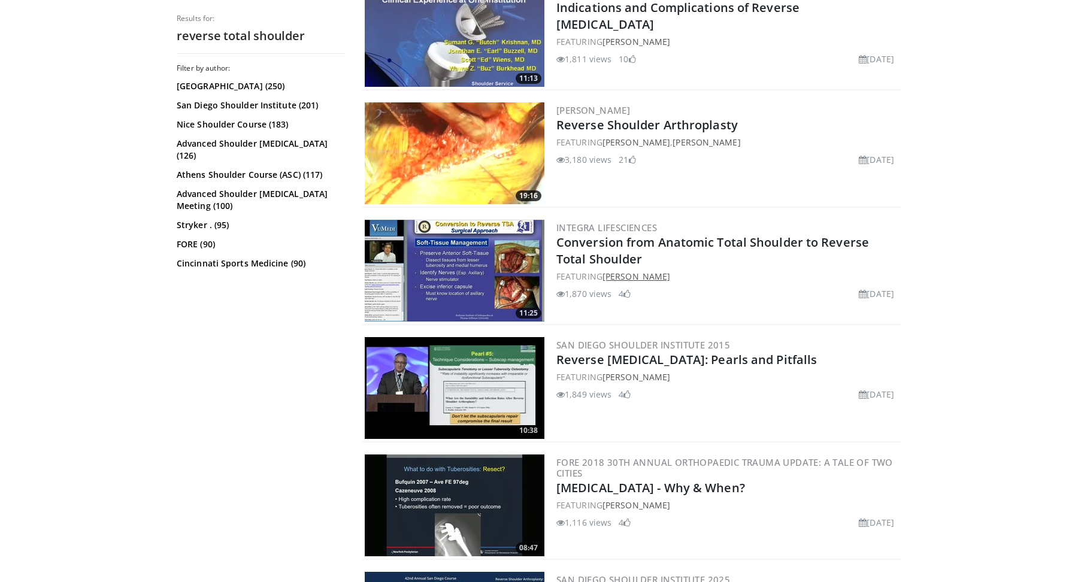
scroll to position [2417, 0]
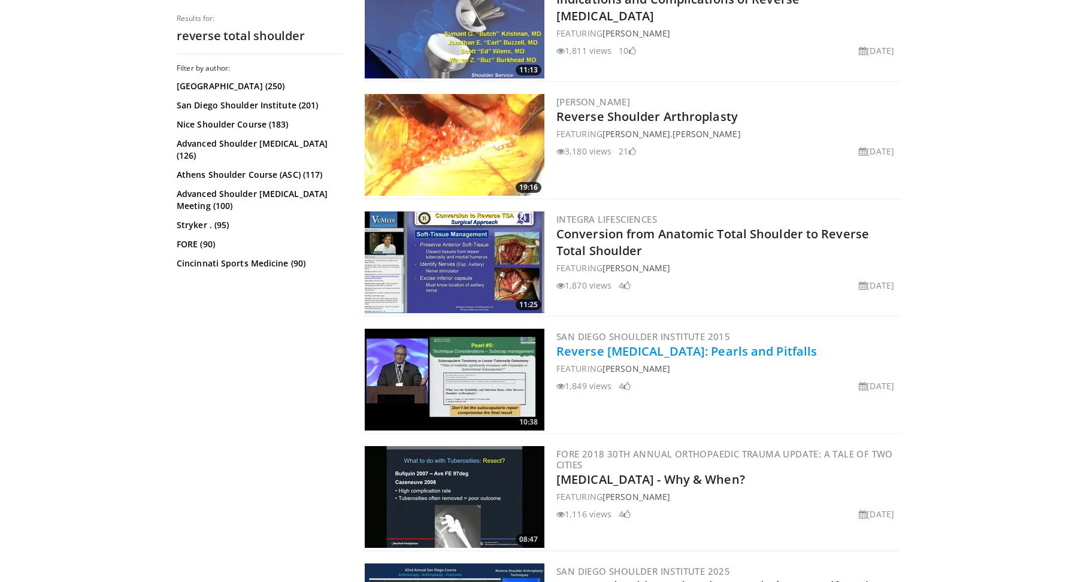
click at [589, 353] on link "Reverse Total Shoulder Arthroplasty: Pearls and Pitfalls" at bounding box center [686, 351] width 260 height 16
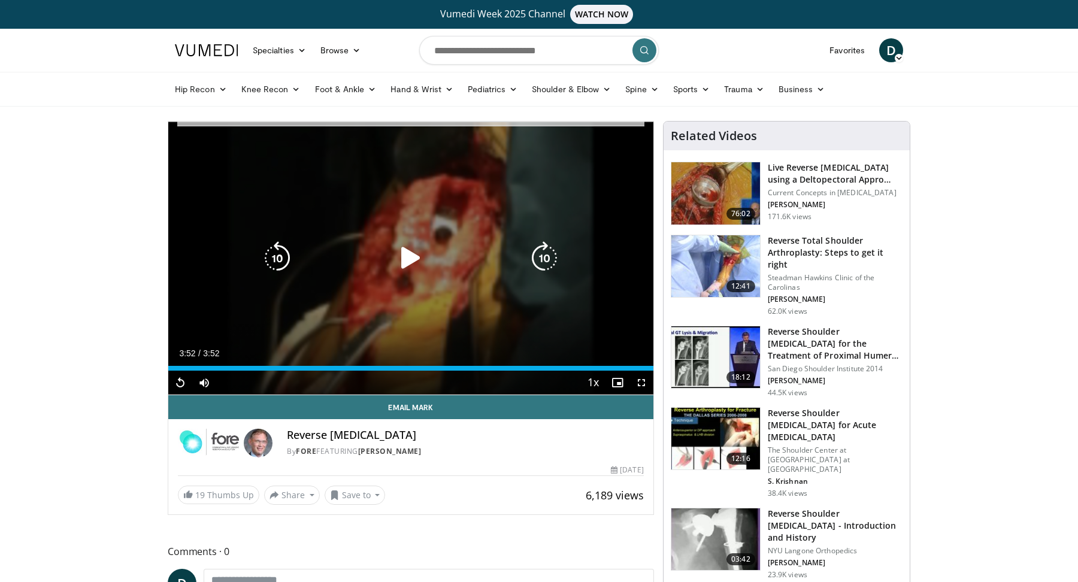
click at [284, 258] on icon "Video Player" at bounding box center [277, 258] width 34 height 34
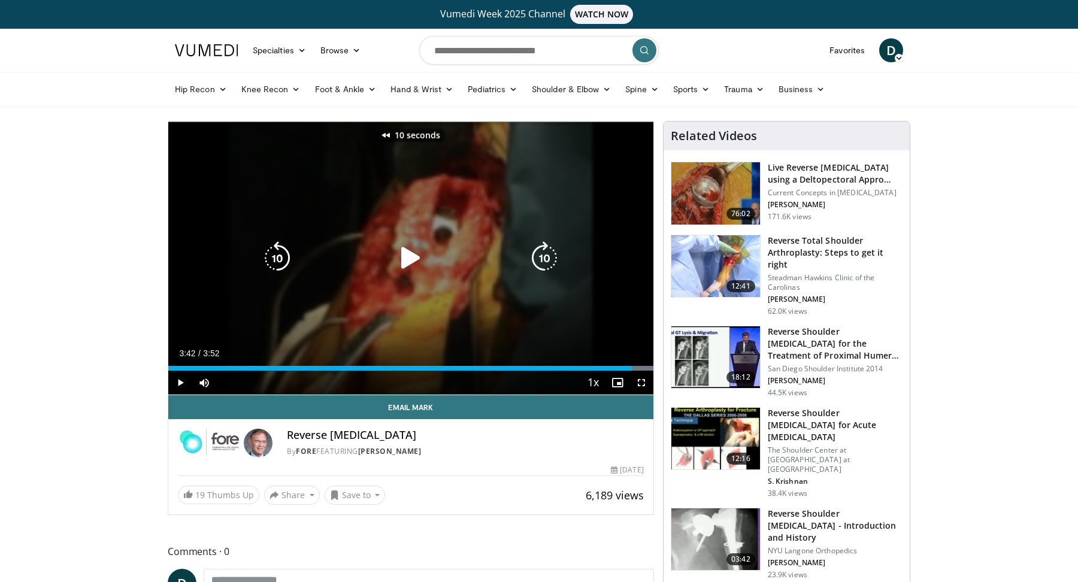
click at [286, 257] on icon "Video Player" at bounding box center [277, 258] width 34 height 34
click at [263, 247] on icon "Video Player" at bounding box center [277, 258] width 34 height 34
click at [252, 251] on div "10 seconds Tap to unmute" at bounding box center [410, 258] width 485 height 273
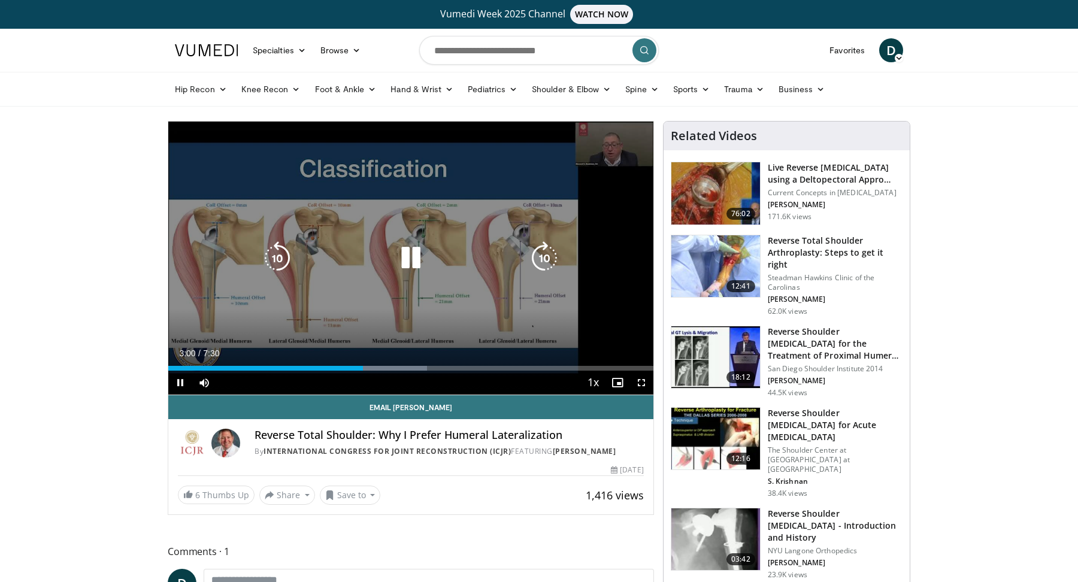
click at [540, 249] on icon "Video Player" at bounding box center [544, 258] width 34 height 34
click at [545, 261] on icon "Video Player" at bounding box center [544, 258] width 34 height 34
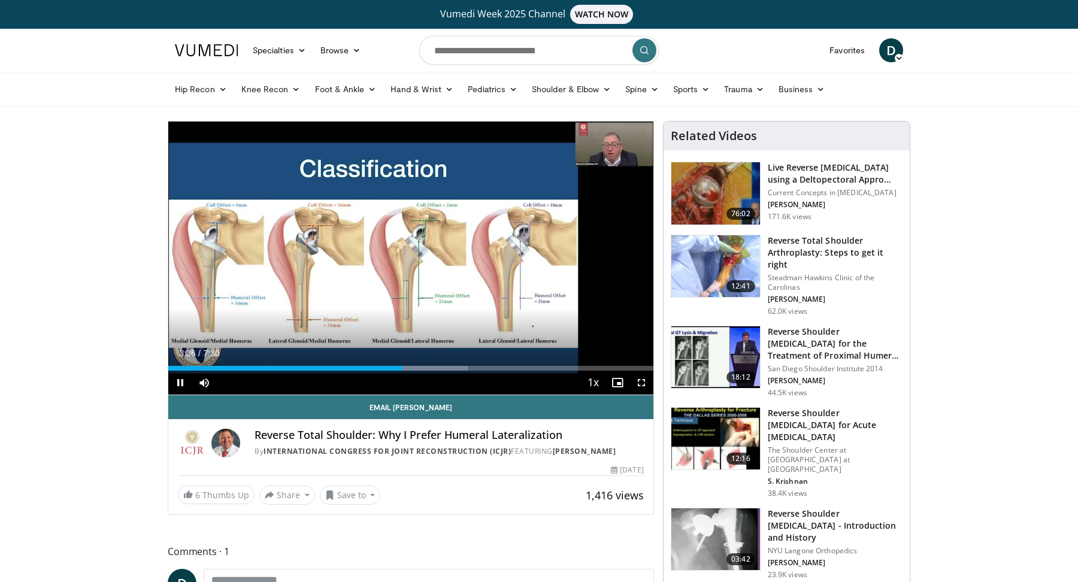
click at [545, 261] on div "30 seconds Tap to unmute" at bounding box center [410, 258] width 485 height 273
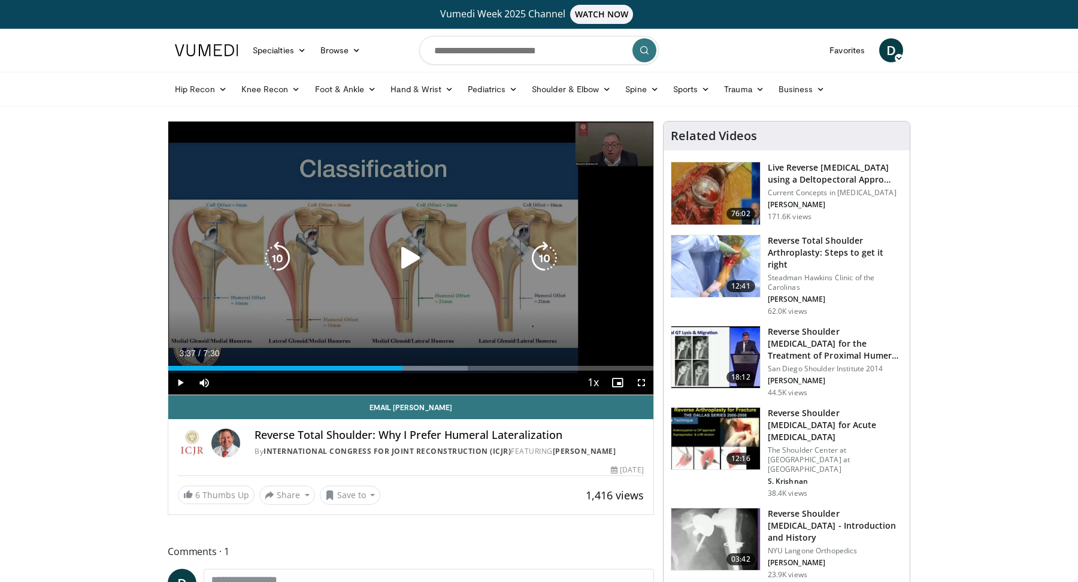
click at [548, 263] on icon "Video Player" at bounding box center [544, 258] width 34 height 34
click at [381, 257] on div "Video Player" at bounding box center [410, 258] width 291 height 24
click at [399, 259] on icon "Video Player" at bounding box center [411, 258] width 34 height 34
click at [545, 266] on icon "Video Player" at bounding box center [544, 258] width 34 height 34
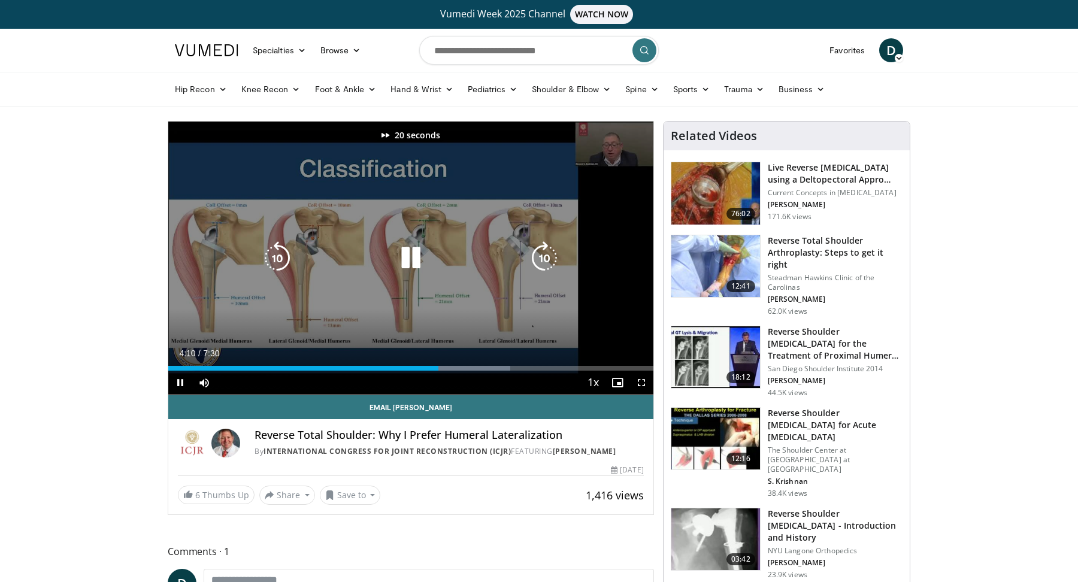
click at [542, 263] on icon "Video Player" at bounding box center [544, 258] width 34 height 34
click at [545, 265] on icon "Video Player" at bounding box center [544, 258] width 34 height 34
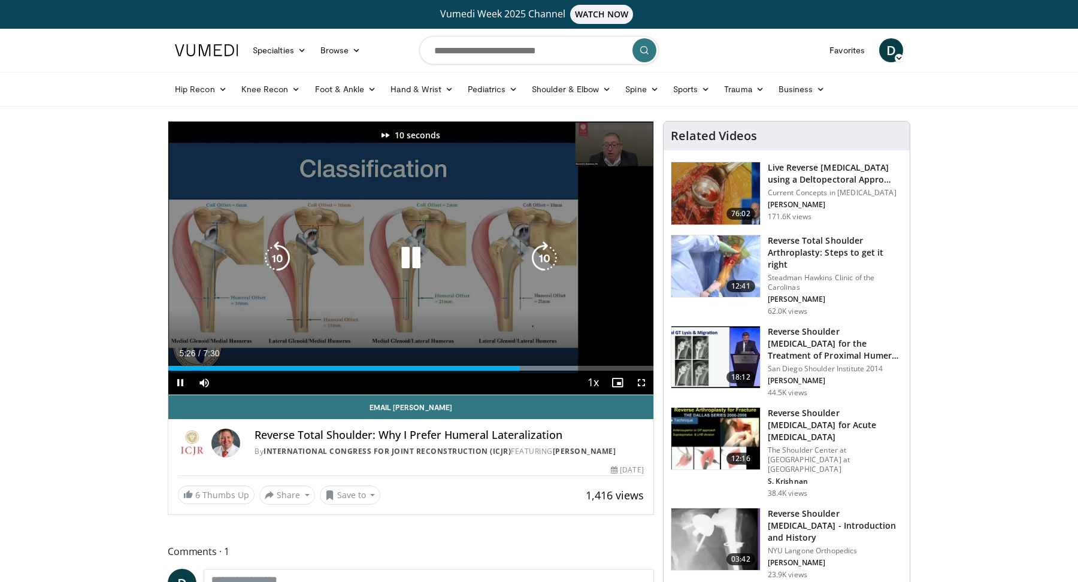
click at [545, 264] on icon "Video Player" at bounding box center [544, 258] width 34 height 34
click at [561, 255] on div "40 seconds Tap to unmute" at bounding box center [410, 258] width 485 height 273
click at [559, 256] on icon "Video Player" at bounding box center [544, 258] width 34 height 34
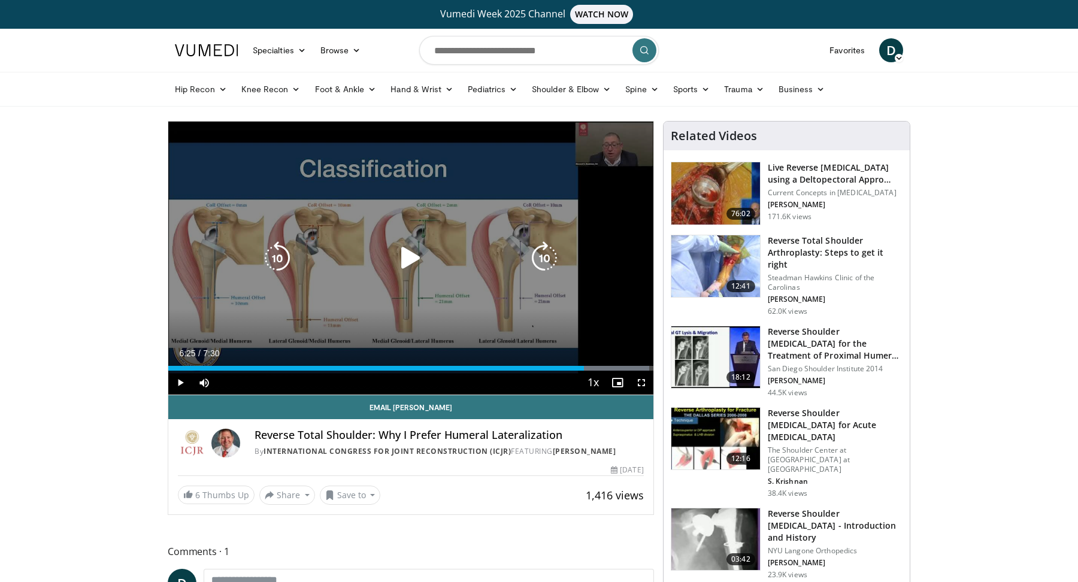
click at [533, 260] on icon "Video Player" at bounding box center [544, 258] width 34 height 34
click at [529, 260] on icon "Video Player" at bounding box center [544, 258] width 34 height 34
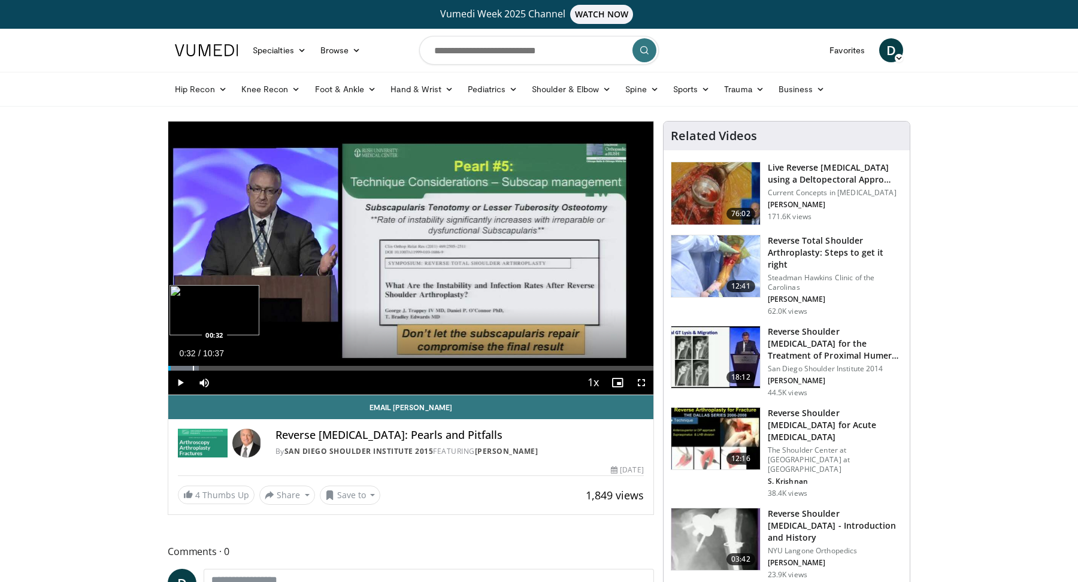
click at [193, 369] on div "Progress Bar" at bounding box center [193, 368] width 1 height 5
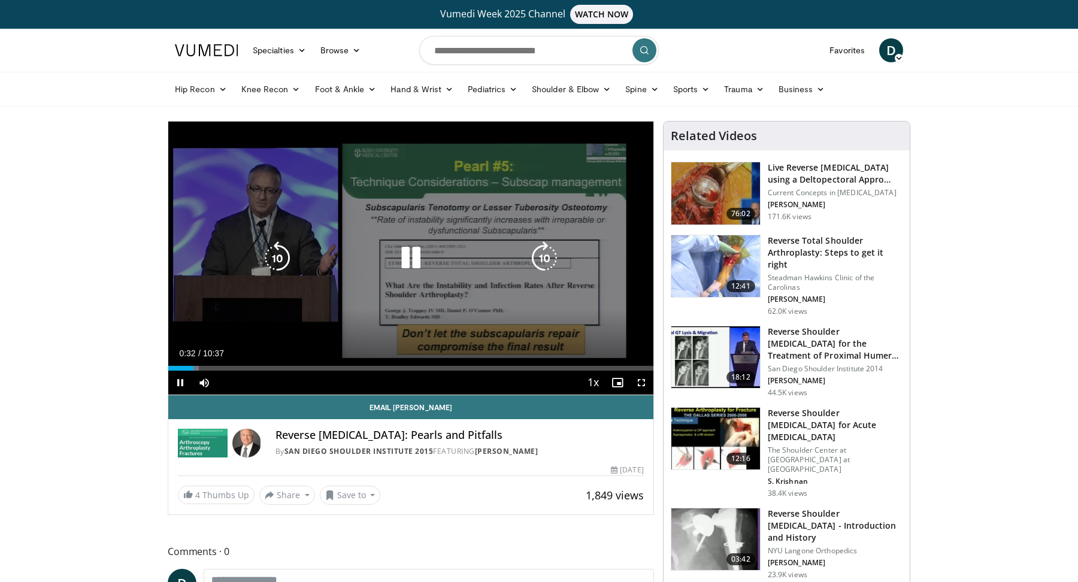
click at [212, 369] on video-js "**********" at bounding box center [410, 259] width 485 height 274
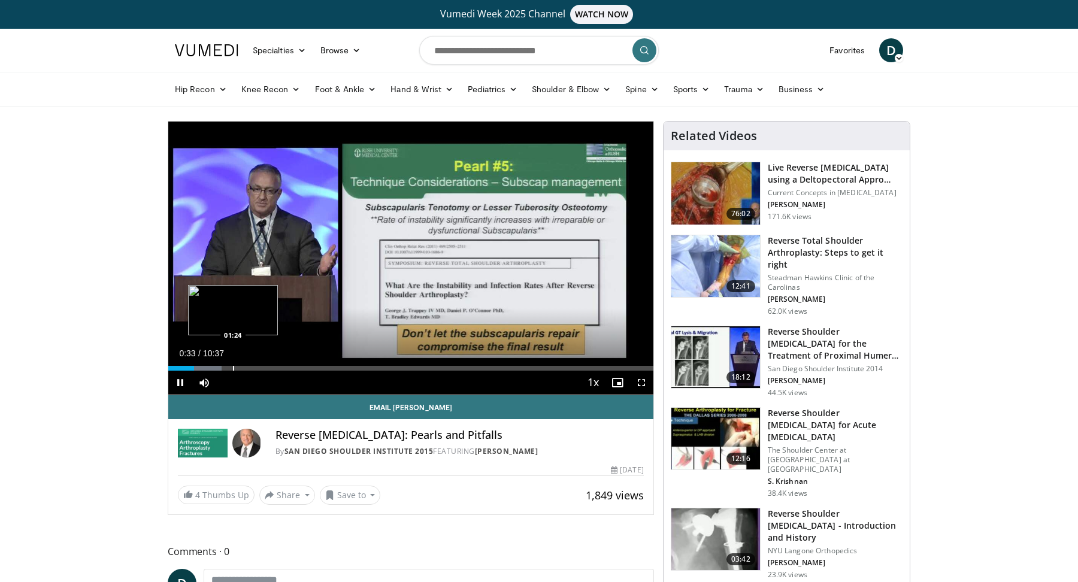
click at [233, 369] on div "Progress Bar" at bounding box center [233, 368] width 1 height 5
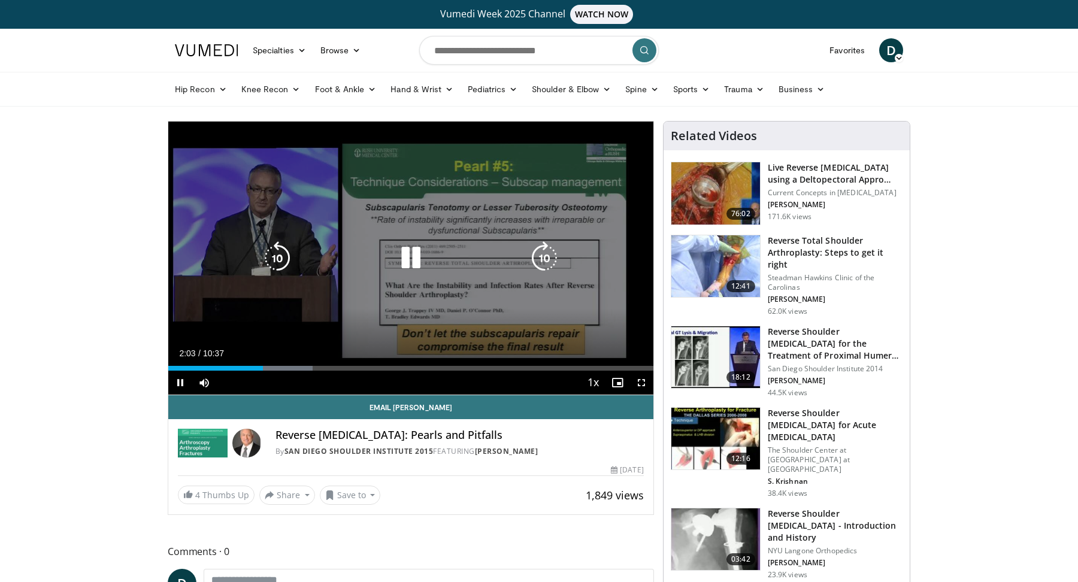
click at [553, 257] on icon "Video Player" at bounding box center [544, 258] width 34 height 34
click at [547, 262] on icon "Video Player" at bounding box center [544, 258] width 34 height 34
click at [542, 256] on icon "Video Player" at bounding box center [544, 258] width 34 height 34
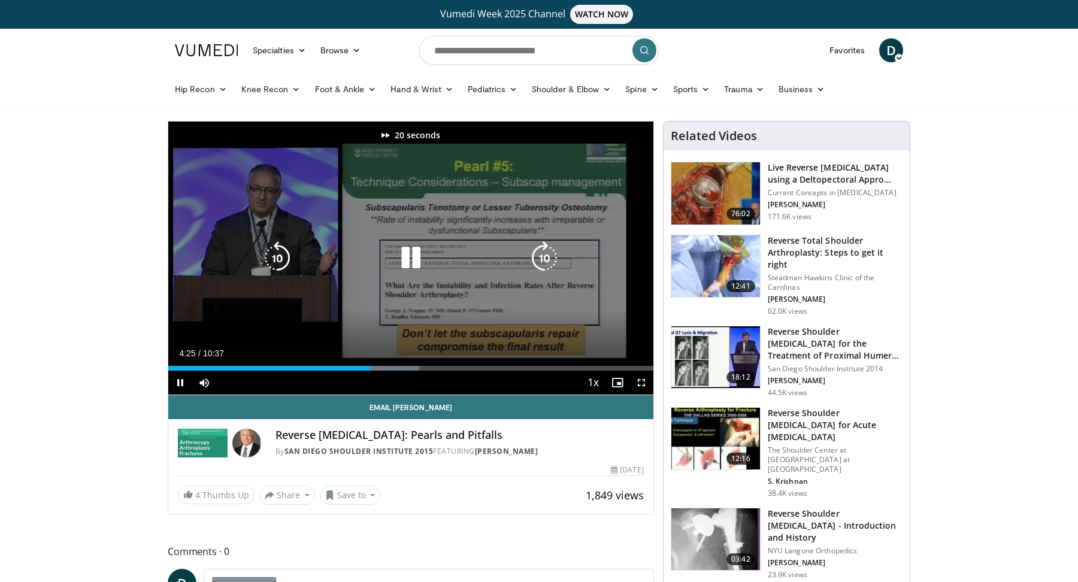
click at [542, 256] on icon "Video Player" at bounding box center [544, 258] width 34 height 34
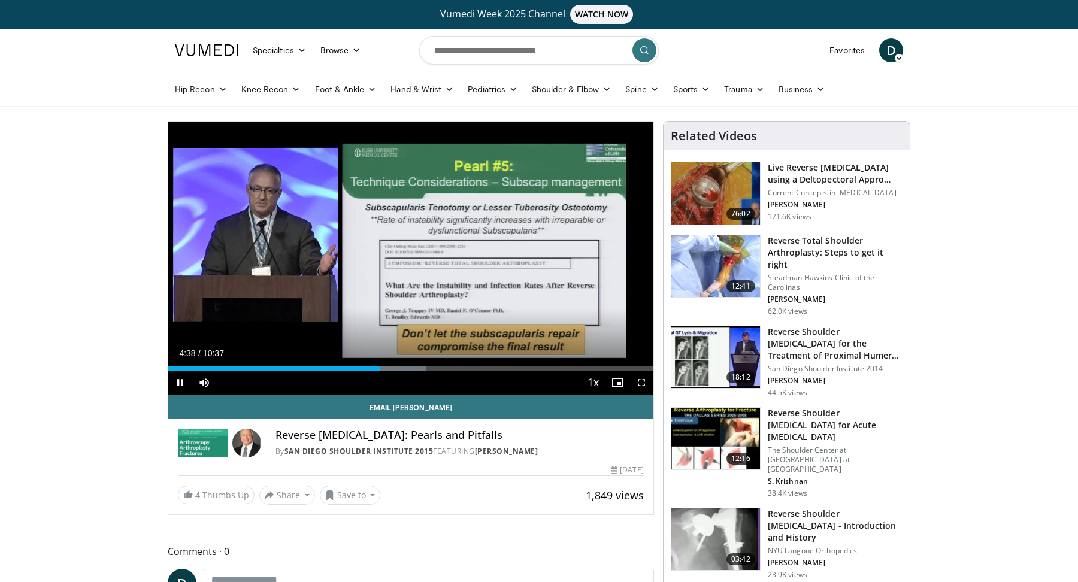
click at [542, 256] on div "30 seconds Tap to unmute" at bounding box center [410, 258] width 485 height 273
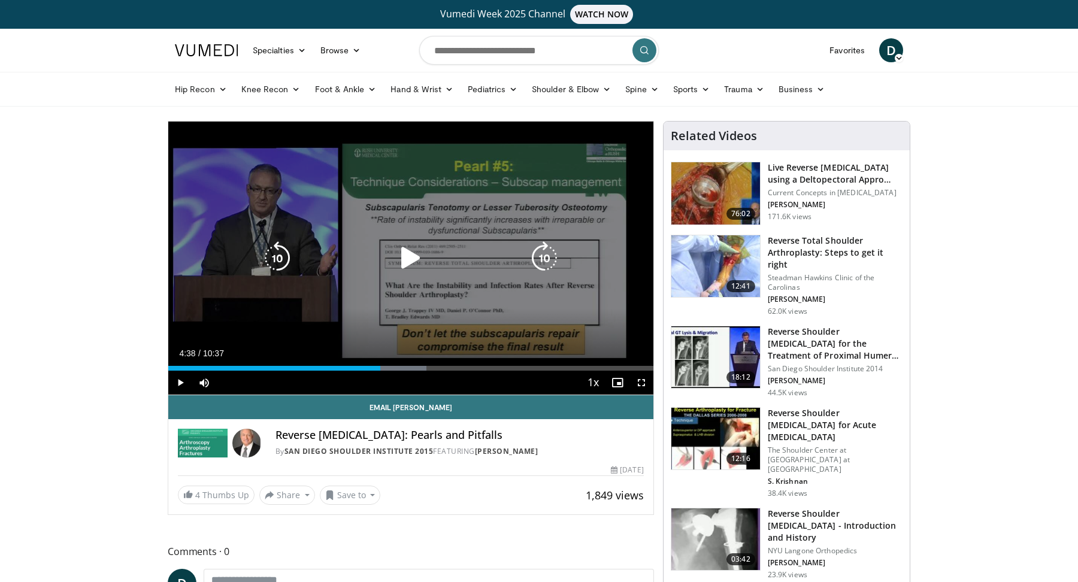
click at [548, 259] on icon "Video Player" at bounding box center [544, 258] width 34 height 34
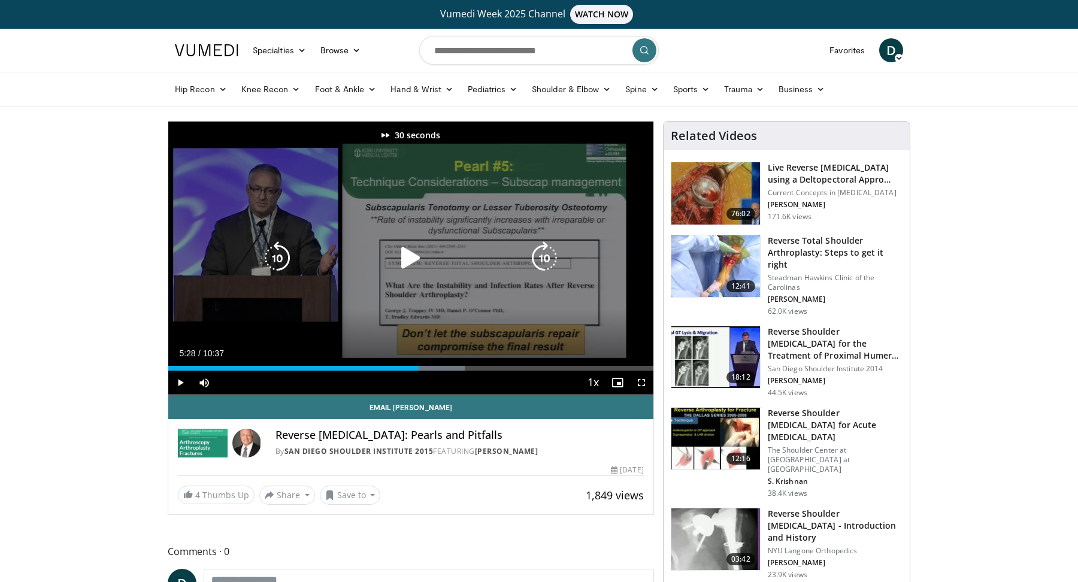
click at [411, 263] on icon "Video Player" at bounding box center [411, 258] width 34 height 34
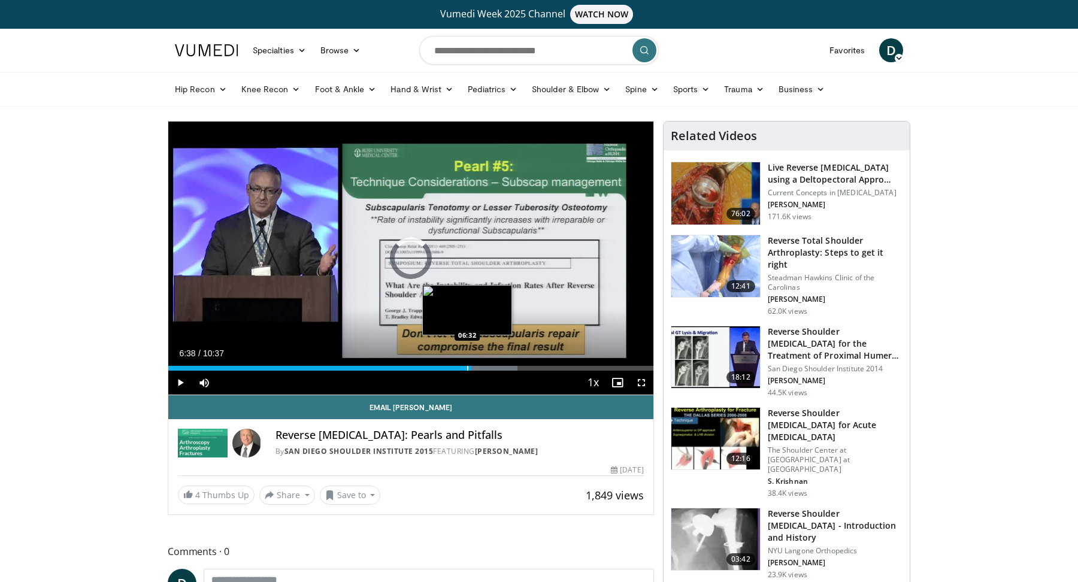
click at [467, 369] on div "Progress Bar" at bounding box center [467, 368] width 1 height 5
click at [447, 366] on div "Progress Bar" at bounding box center [447, 368] width 1 height 5
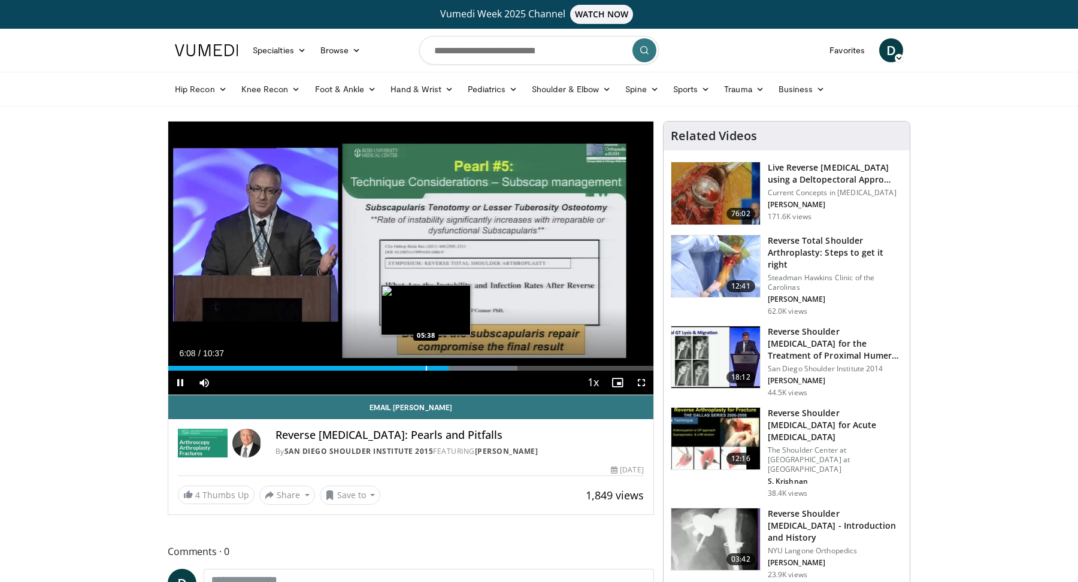
click at [426, 366] on div "Progress Bar" at bounding box center [426, 368] width 1 height 5
click at [642, 378] on span "Video Player" at bounding box center [641, 383] width 24 height 24
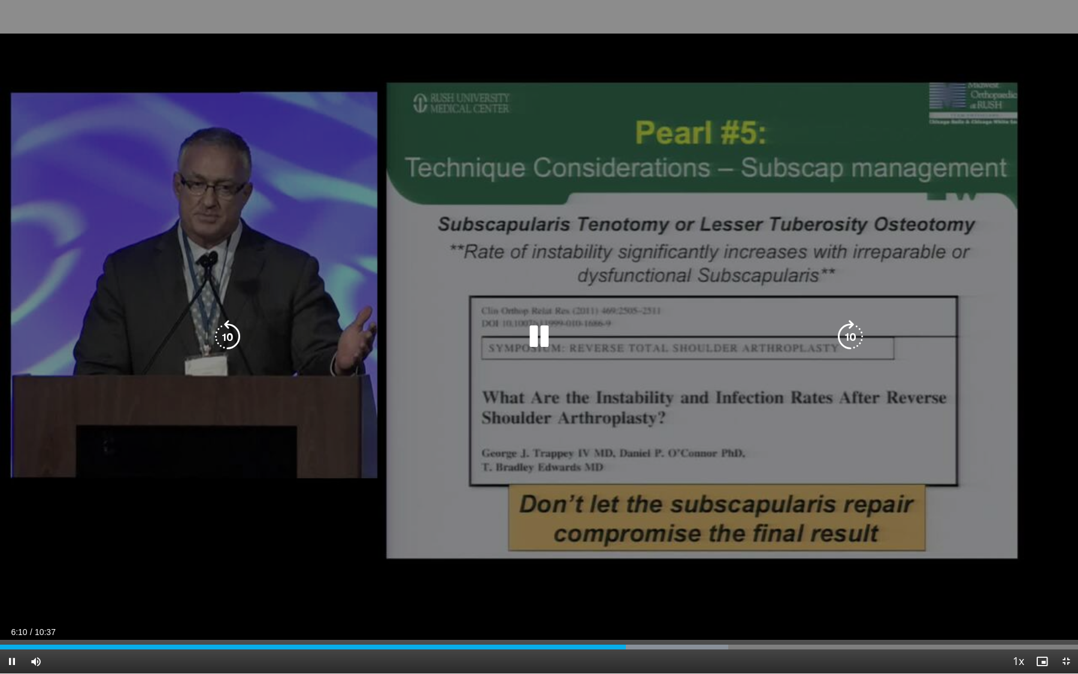
click at [863, 351] on icon "Video Player" at bounding box center [850, 337] width 34 height 34
click at [848, 338] on icon "Video Player" at bounding box center [850, 337] width 34 height 34
click at [846, 339] on icon "Video Player" at bounding box center [850, 337] width 34 height 34
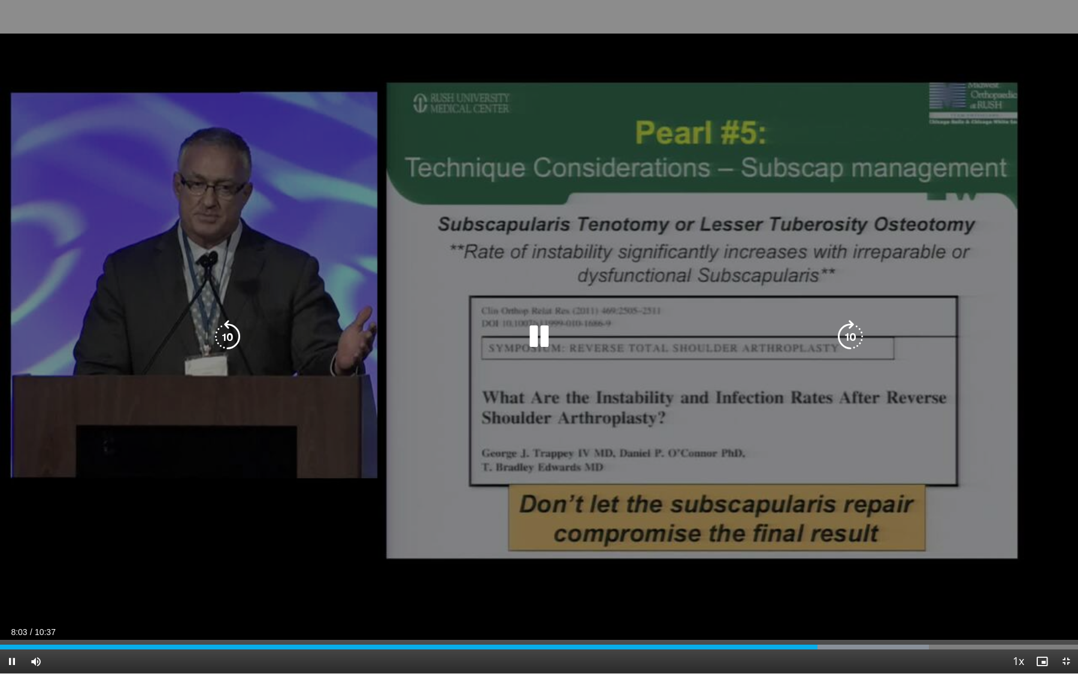
click at [848, 345] on icon "Video Player" at bounding box center [850, 337] width 34 height 34
click at [842, 341] on icon "Video Player" at bounding box center [850, 337] width 34 height 34
click at [232, 330] on icon "Video Player" at bounding box center [228, 337] width 34 height 34
click at [846, 335] on icon "Video Player" at bounding box center [850, 337] width 34 height 34
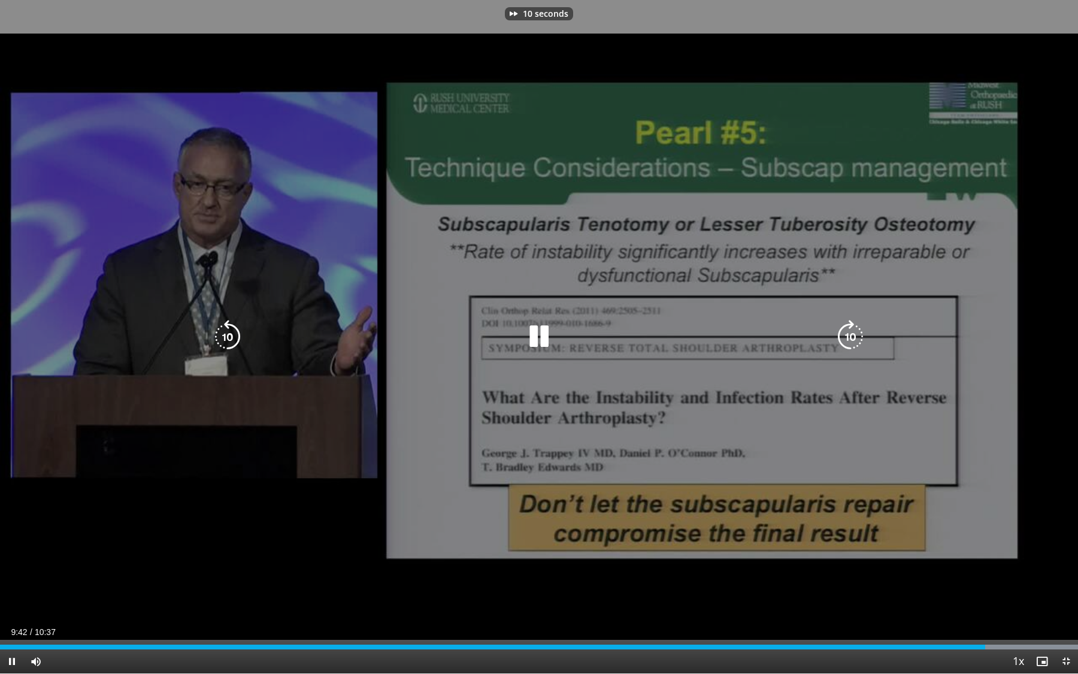
click at [846, 335] on icon "Video Player" at bounding box center [850, 337] width 34 height 34
click at [845, 336] on icon "Video Player" at bounding box center [850, 337] width 34 height 34
click at [842, 327] on icon "Video Player" at bounding box center [850, 337] width 34 height 34
click at [855, 341] on icon "Video Player" at bounding box center [850, 337] width 34 height 34
